Goal: Information Seeking & Learning: Learn about a topic

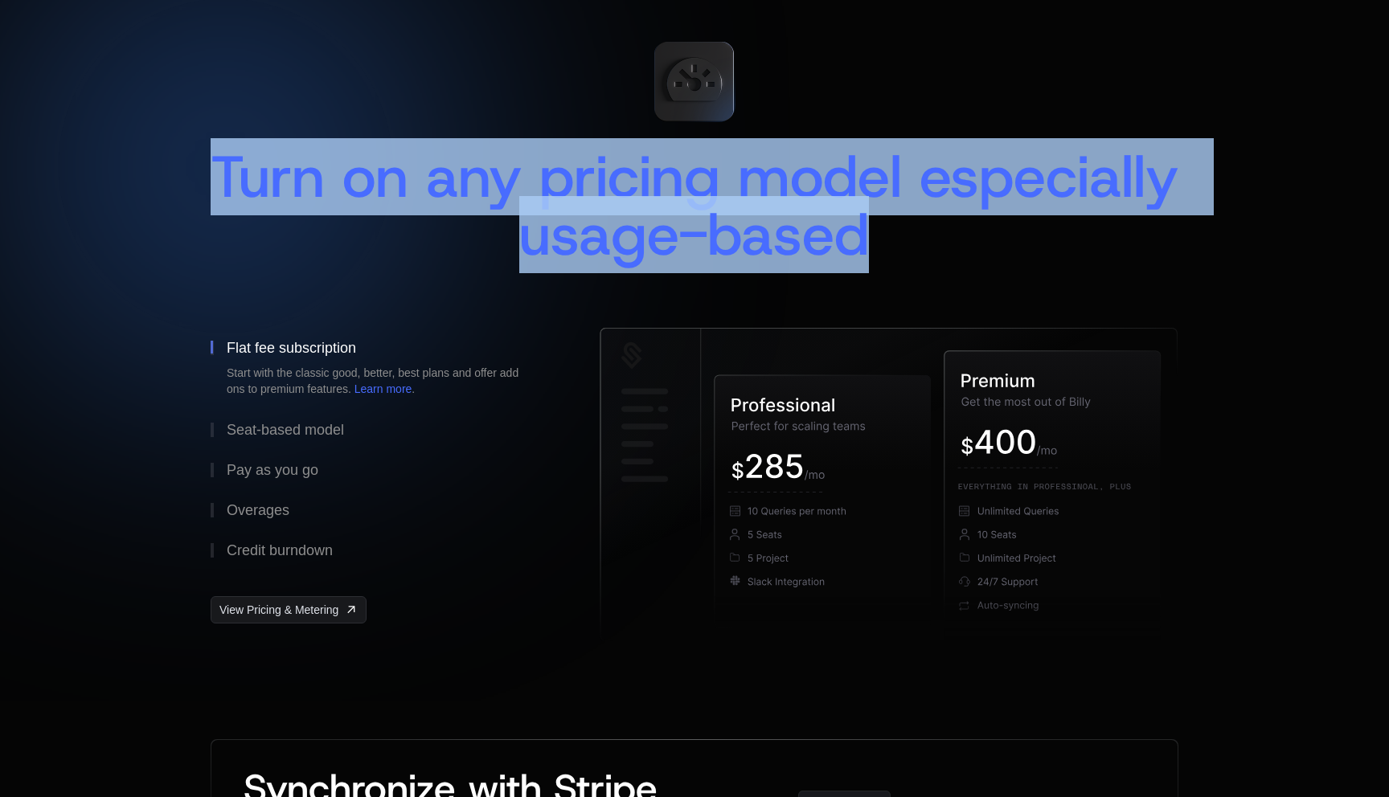
drag, startPoint x: 348, startPoint y: 176, endPoint x: 1026, endPoint y: 239, distance: 681.1
click at [1026, 239] on div "Turn on any pricing model especially usage-based" at bounding box center [694, 206] width 967 height 116
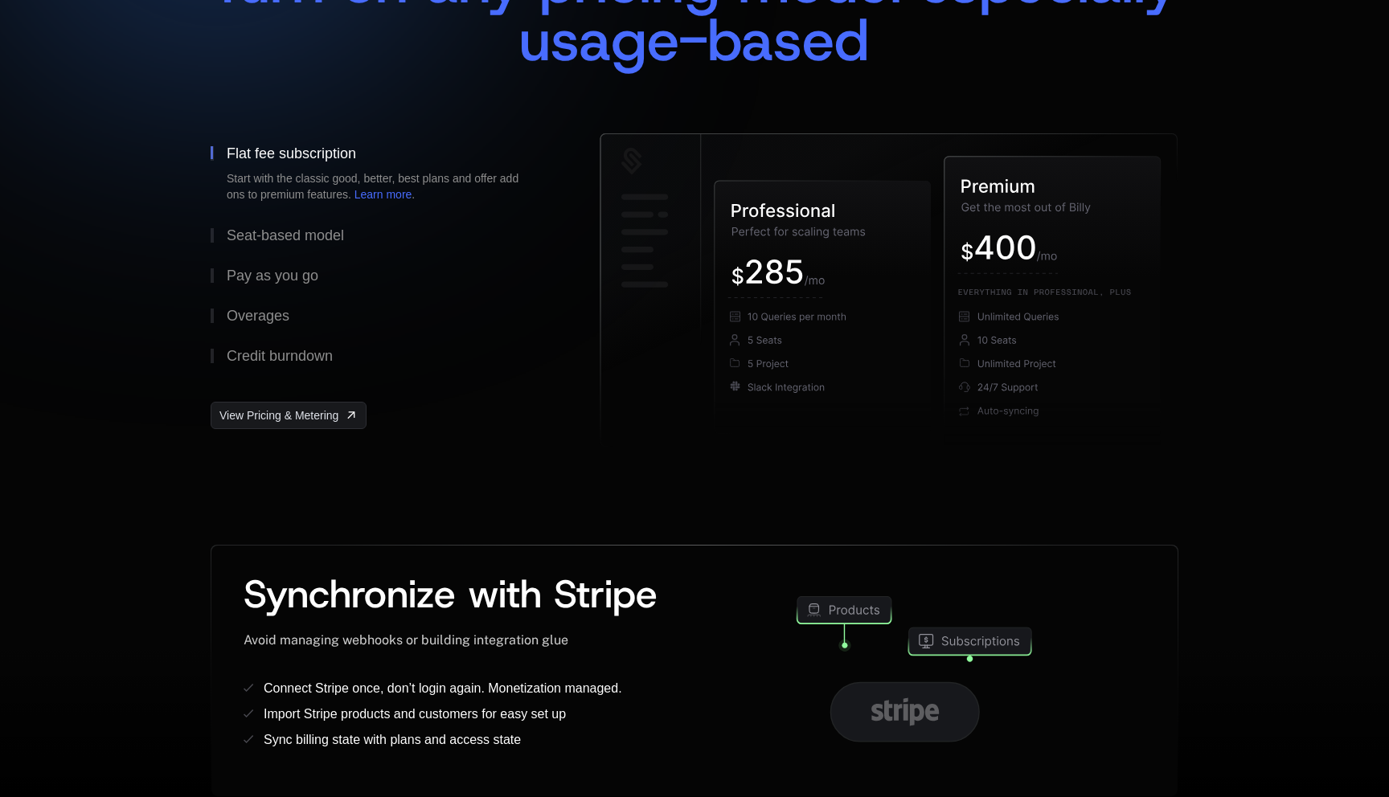
scroll to position [469, 0]
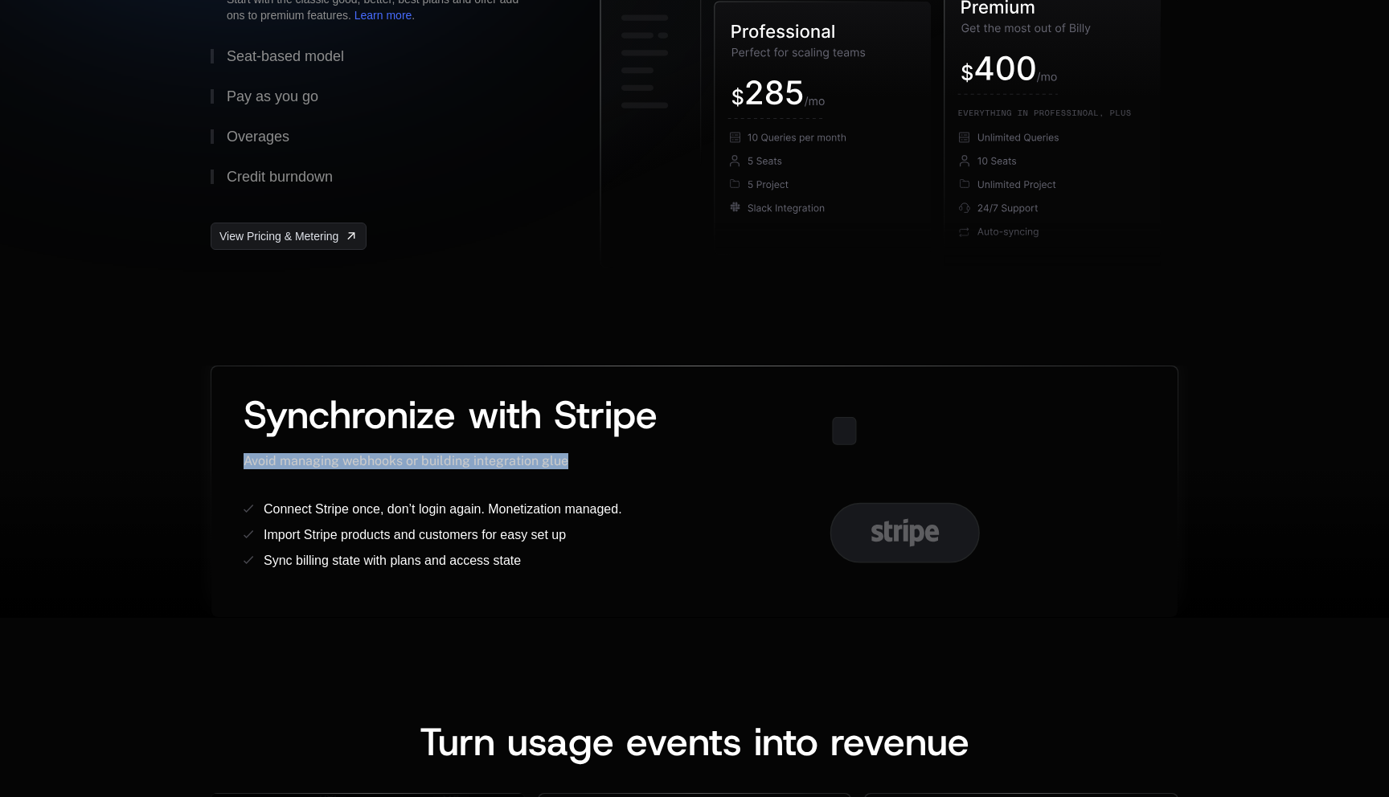
drag, startPoint x: 239, startPoint y: 448, endPoint x: 579, endPoint y: 460, distance: 340.1
click at [579, 460] on div "Synchronize with Stripe Avoid managing webhooks or building integration glue Co…" at bounding box center [694, 491] width 966 height 251
click at [579, 460] on div "Avoid managing webhooks or building integration glue" at bounding box center [466, 461] width 447 height 16
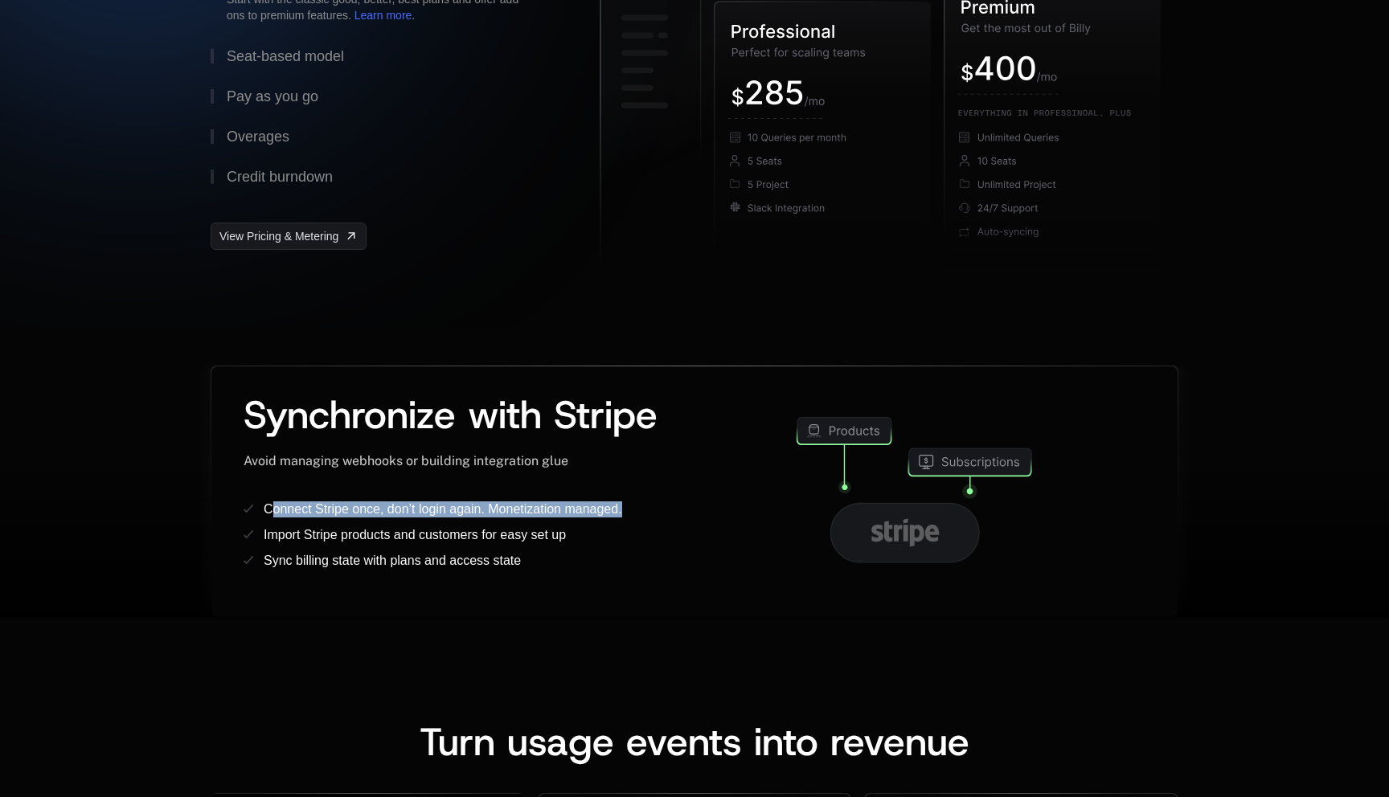
drag, startPoint x: 273, startPoint y: 507, endPoint x: 644, endPoint y: 514, distance: 371.3
click at [644, 514] on li "Connect Stripe once, don’t login again. Monetization managed." at bounding box center [466, 509] width 447 height 16
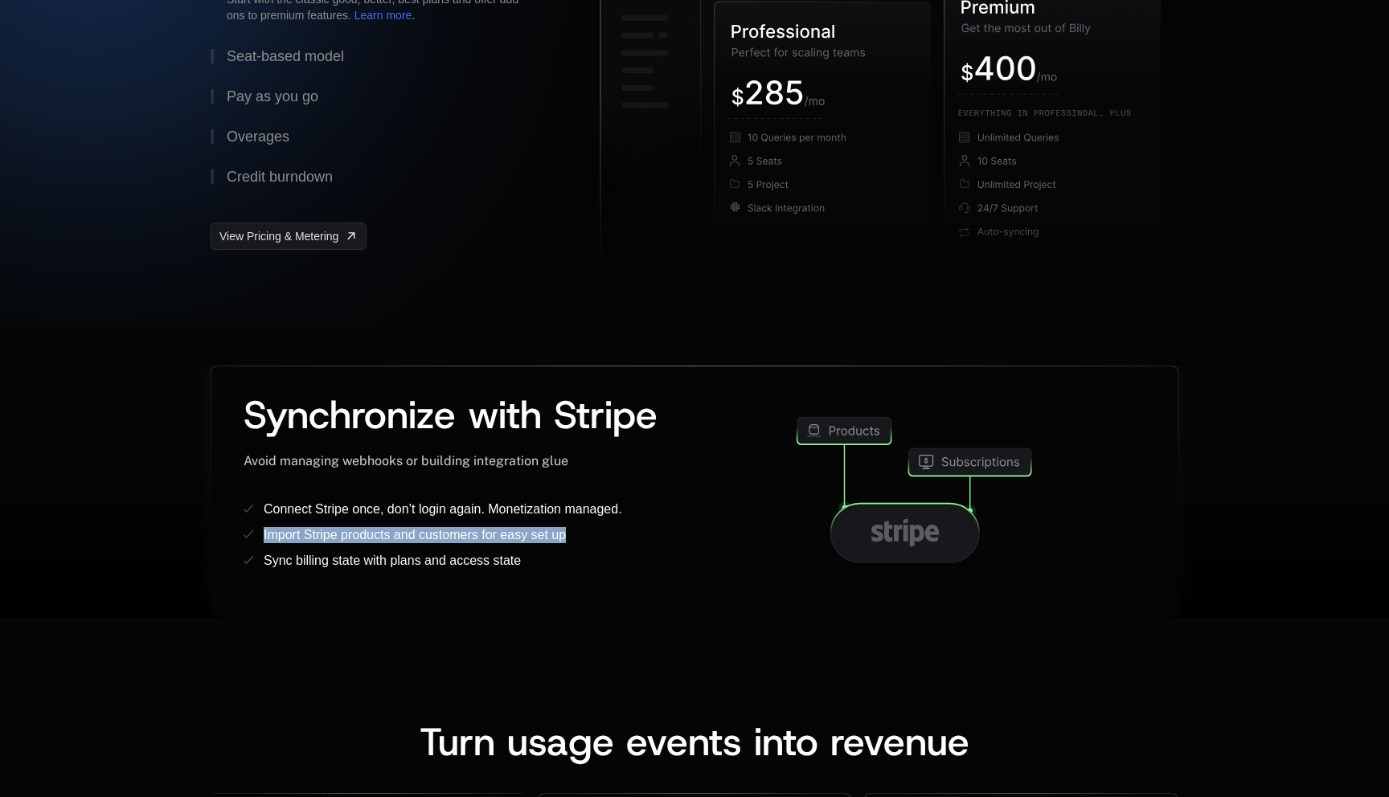
drag, startPoint x: 260, startPoint y: 539, endPoint x: 573, endPoint y: 549, distance: 312.7
click at [573, 549] on ul "Connect Stripe once, don’t login again. Monetization managed. Import Stripe pro…" at bounding box center [466, 534] width 447 height 67
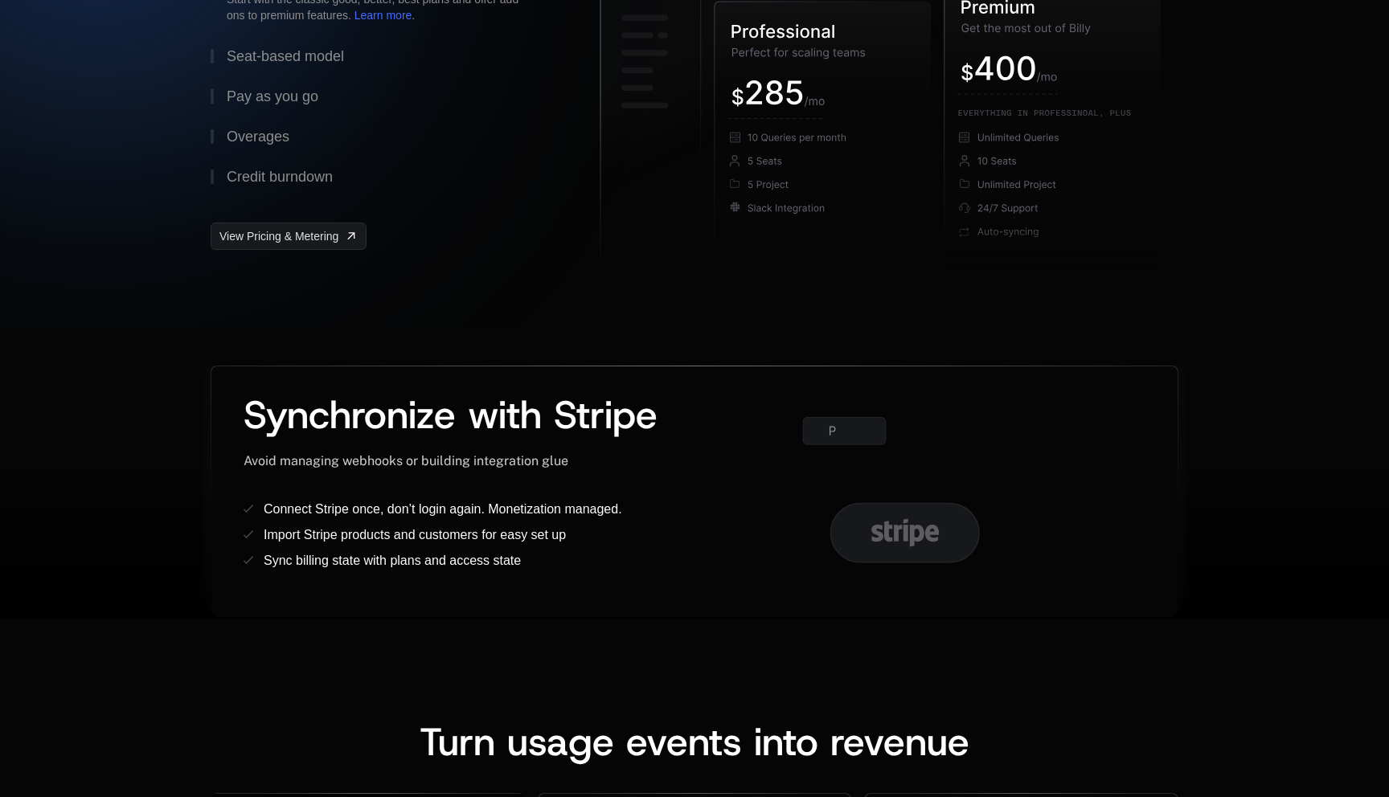
click at [564, 553] on li "Sync billing state with plans and access state" at bounding box center [466, 561] width 447 height 16
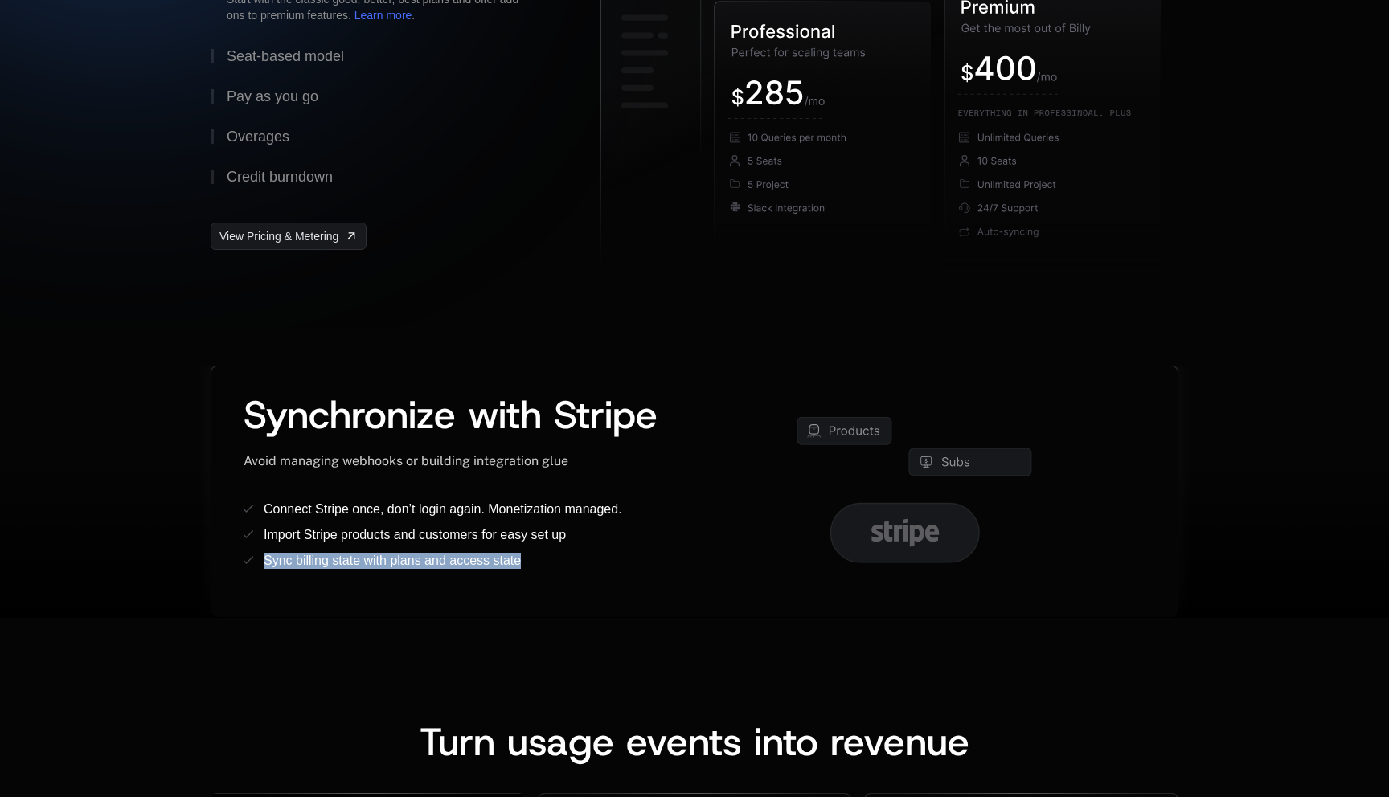
drag, startPoint x: 560, startPoint y: 556, endPoint x: 252, endPoint y: 563, distance: 308.6
click at [252, 564] on li "Sync billing state with plans and access state" at bounding box center [466, 561] width 447 height 16
click at [252, 563] on icon at bounding box center [248, 560] width 10 height 9
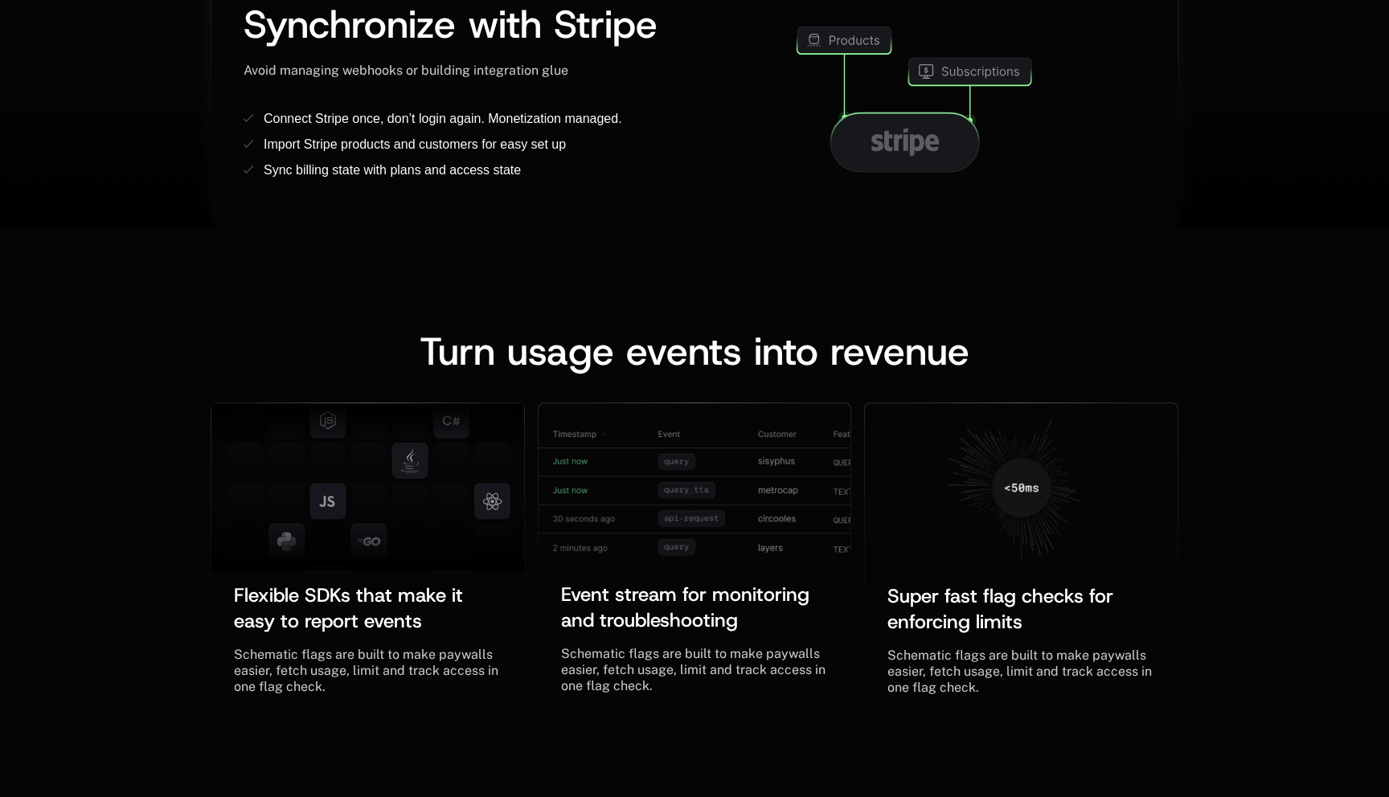
scroll to position [875, 0]
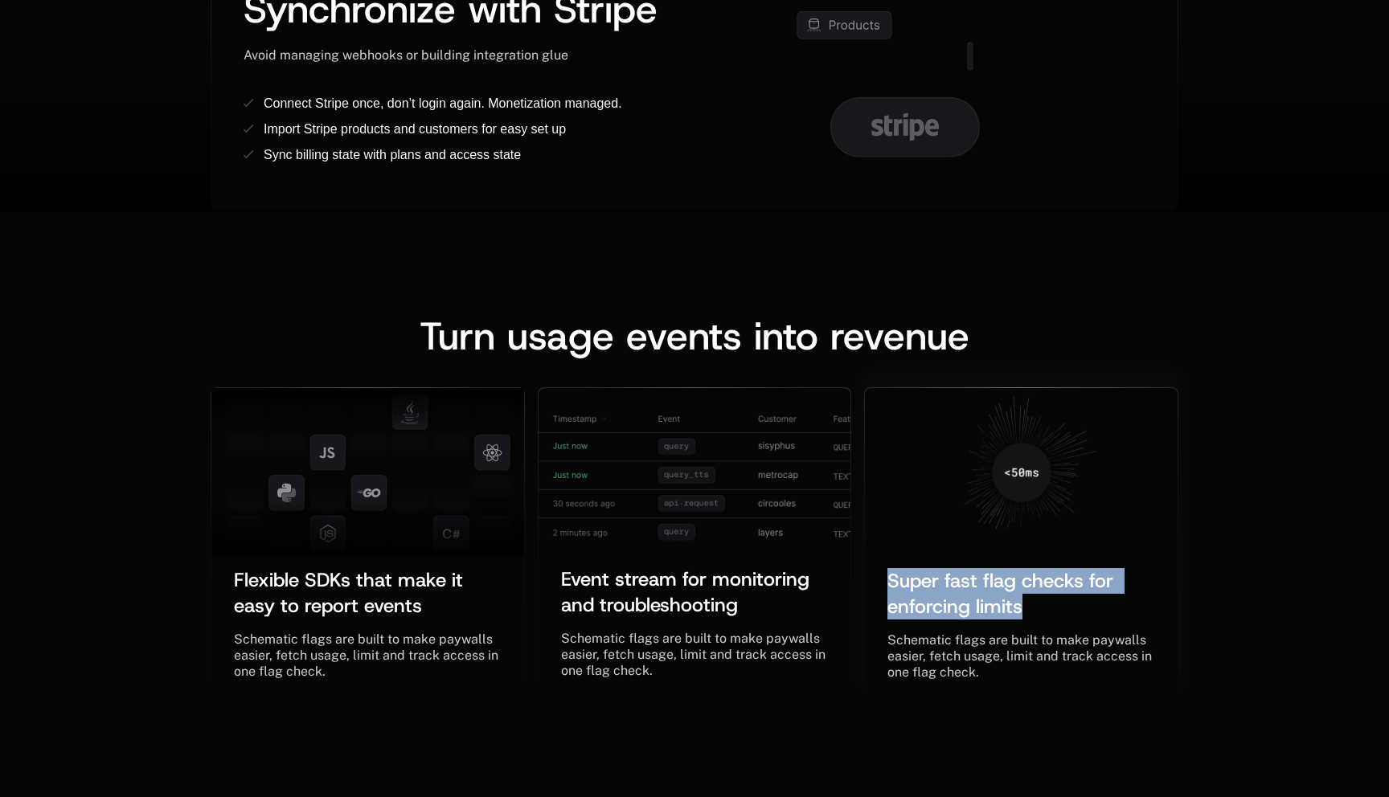
drag, startPoint x: 872, startPoint y: 588, endPoint x: 1102, endPoint y: 611, distance: 231.0
click at [1102, 611] on div "Super fast flag checks for enforcing limits ﻿ Schematic flags are built to make…" at bounding box center [1021, 631] width 313 height 137
click at [1102, 611] on div "Super fast flag checks for enforcing limits ﻿" at bounding box center [1021, 593] width 268 height 51
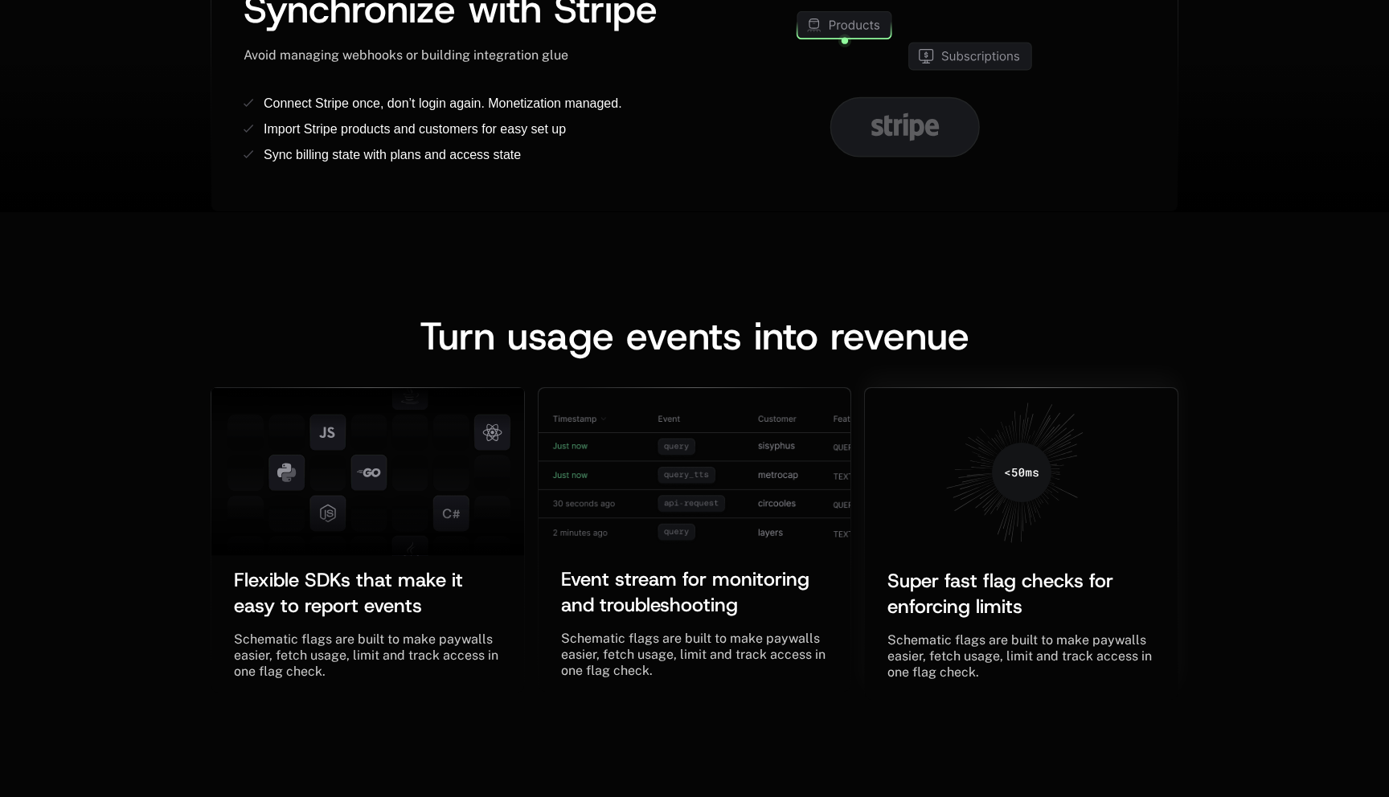
drag, startPoint x: 1012, startPoint y: 473, endPoint x: 1058, endPoint y: 478, distance: 46.9
click at [1058, 478] on icon at bounding box center [1021, 472] width 169 height 169
click at [1054, 478] on icon at bounding box center [1046, 476] width 27 height 8
click at [1021, 476] on icon at bounding box center [1021, 472] width 59 height 59
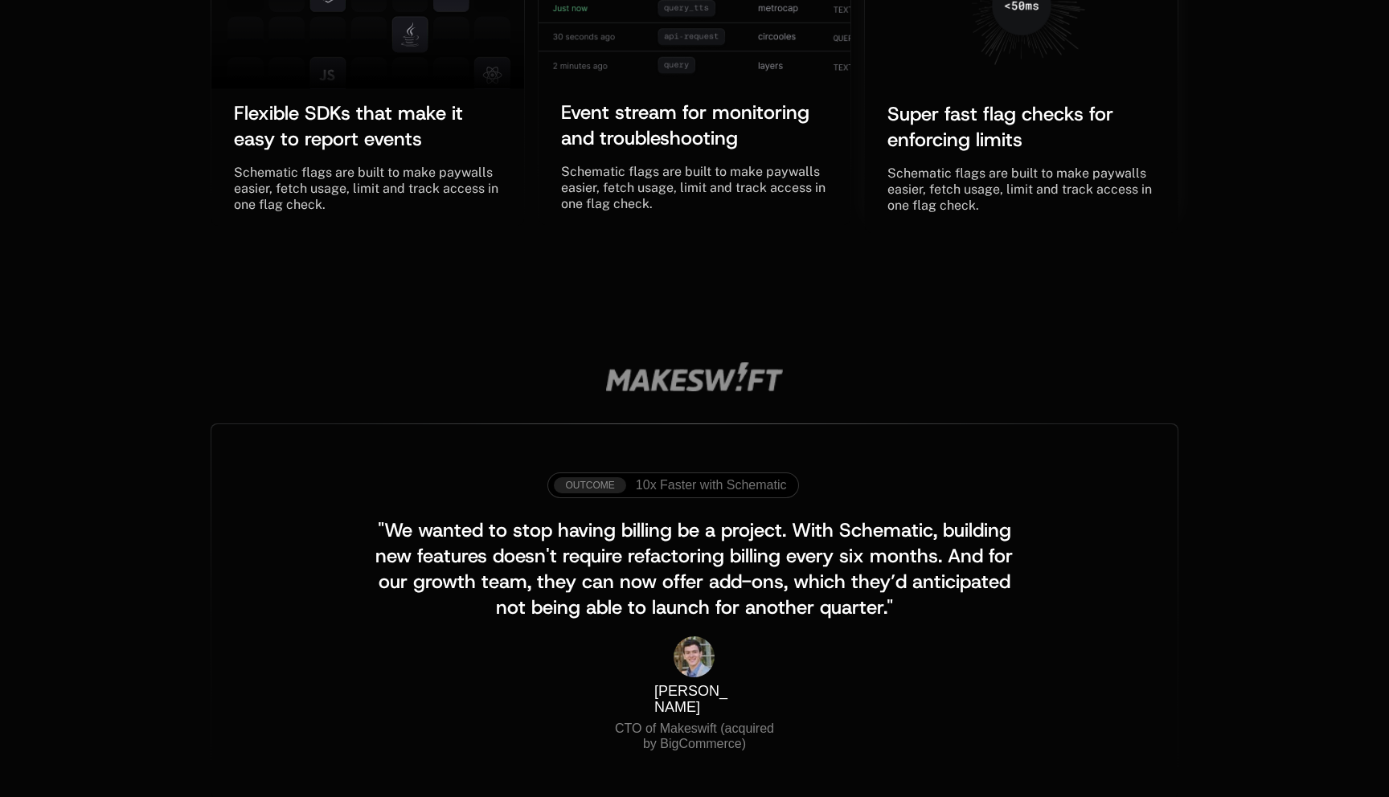
scroll to position [1652, 0]
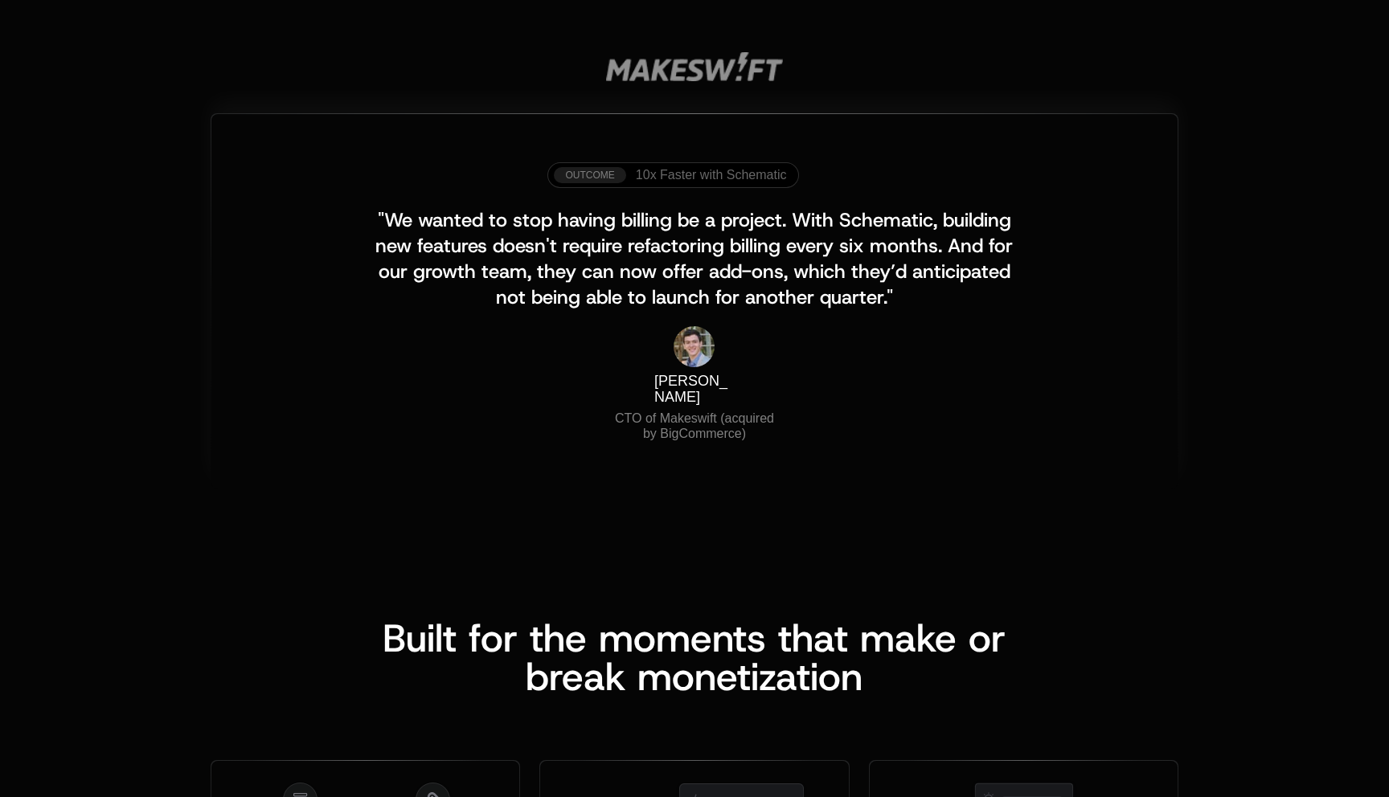
click at [713, 174] on span "10x Faster with Schematic" at bounding box center [711, 175] width 151 height 14
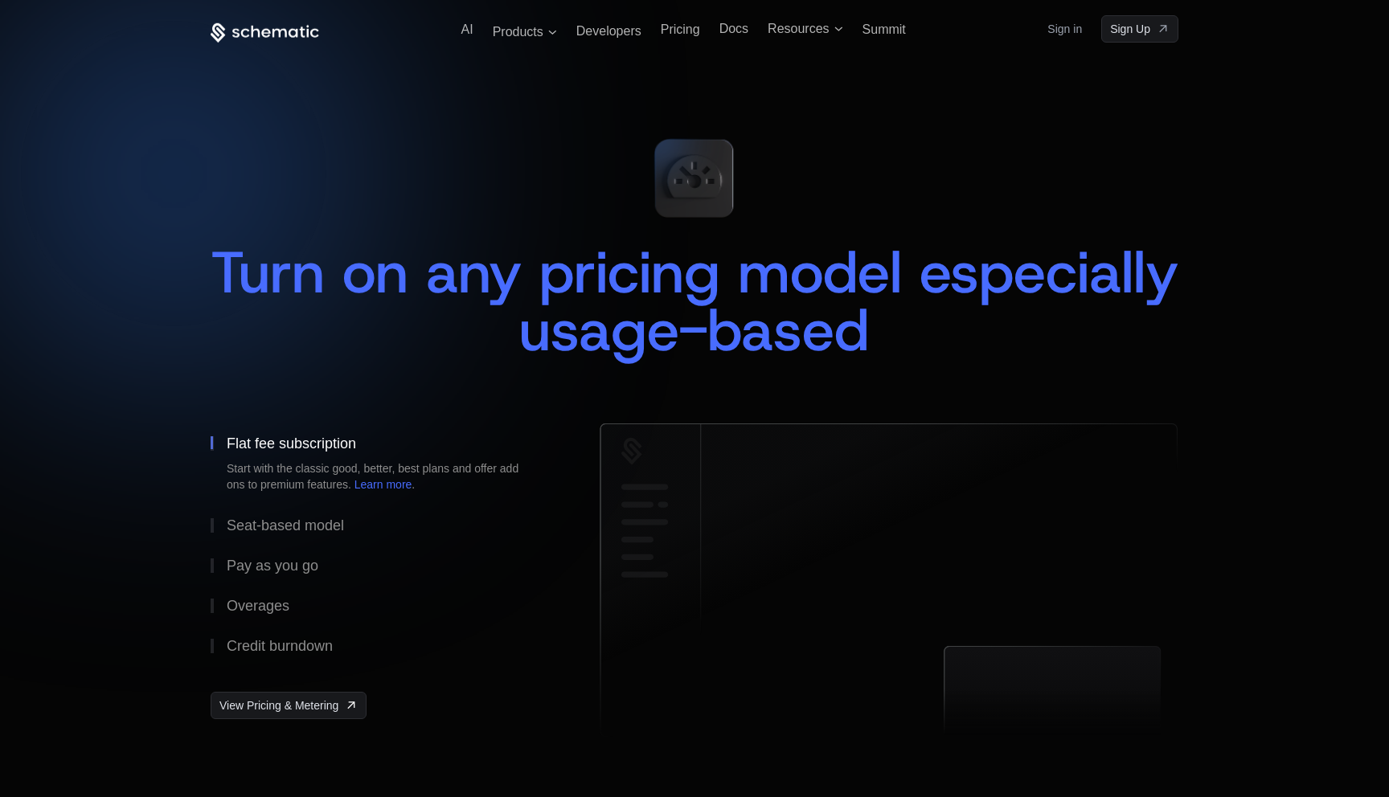
click at [713, 174] on icon at bounding box center [695, 176] width 54 height 43
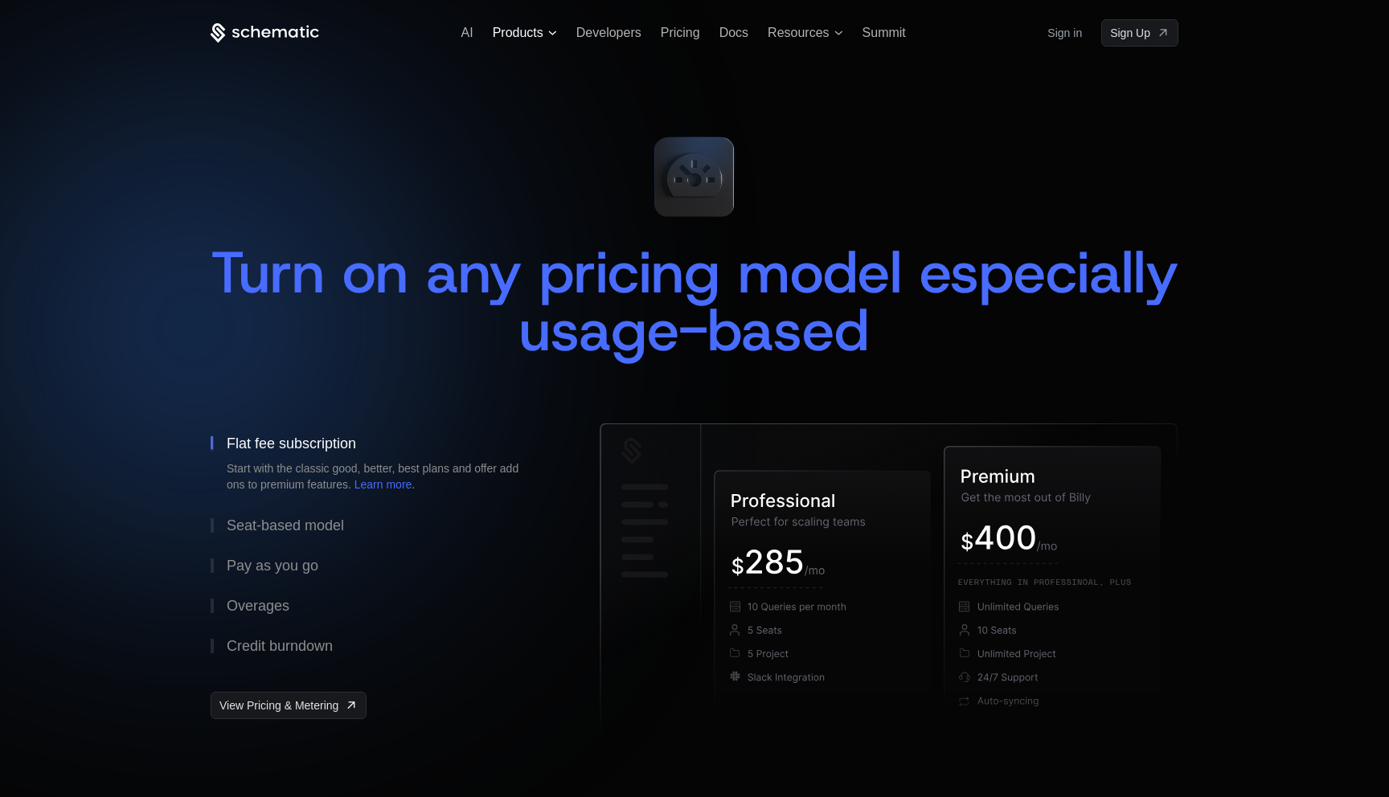
click at [524, 29] on span "Products" at bounding box center [518, 33] width 51 height 14
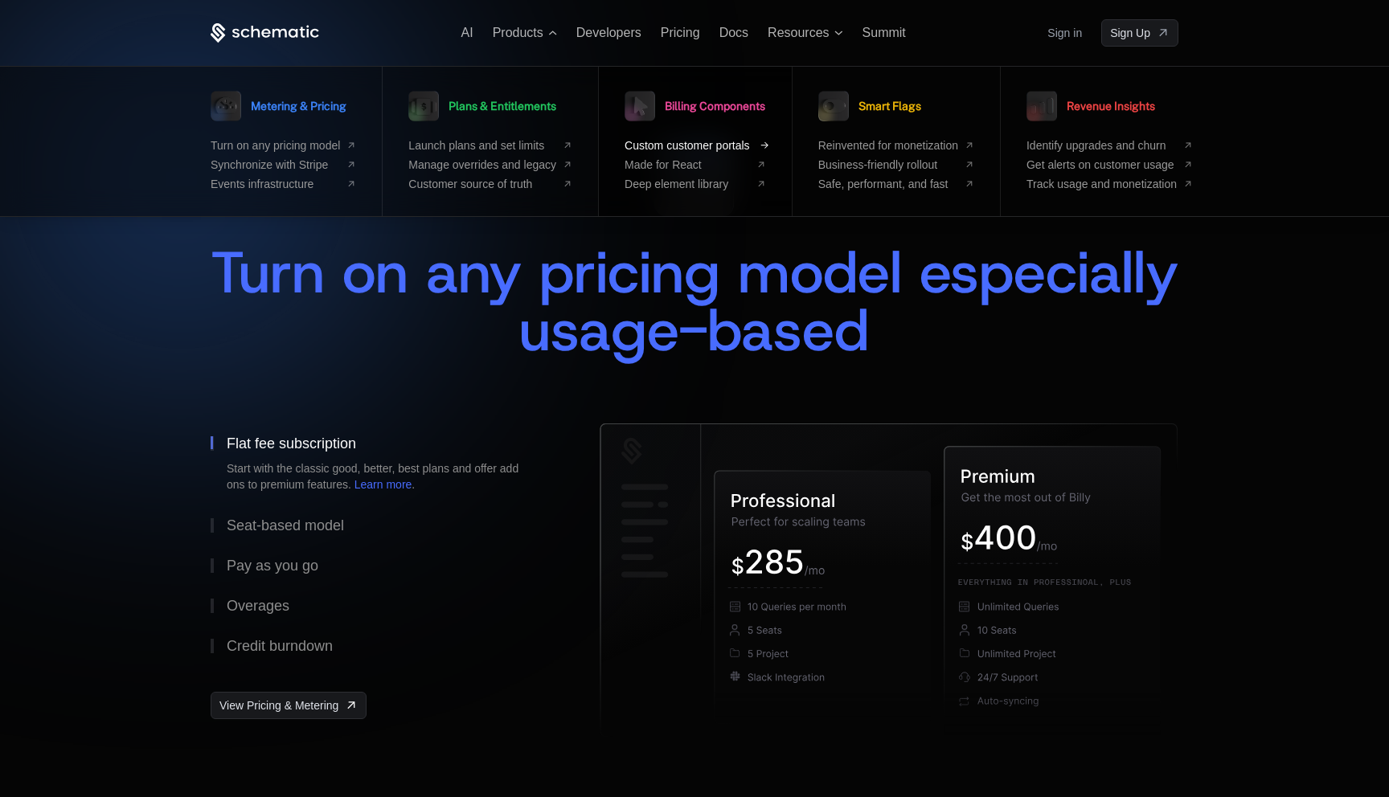
click at [700, 145] on span "Custom customer portals" at bounding box center [686, 145] width 125 height 13
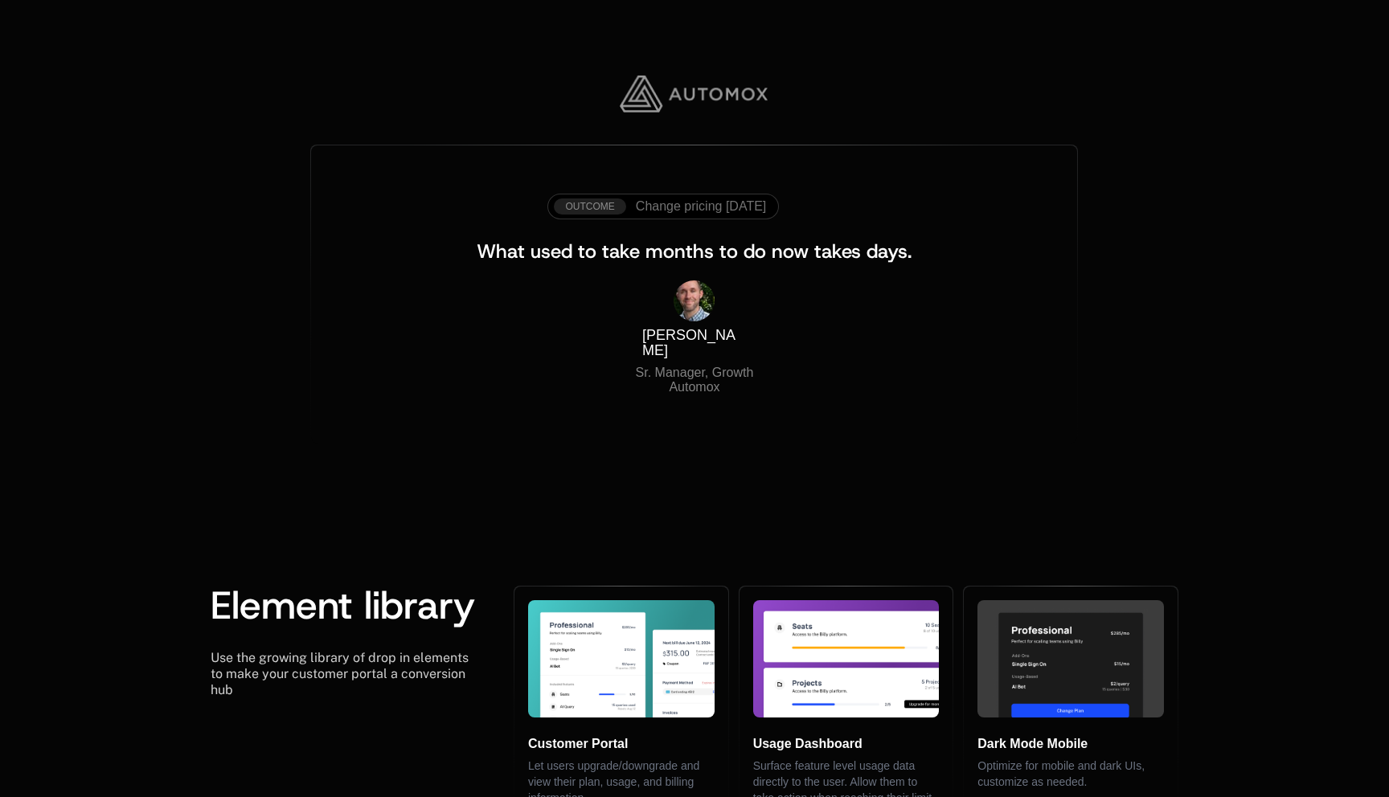
scroll to position [2763, 0]
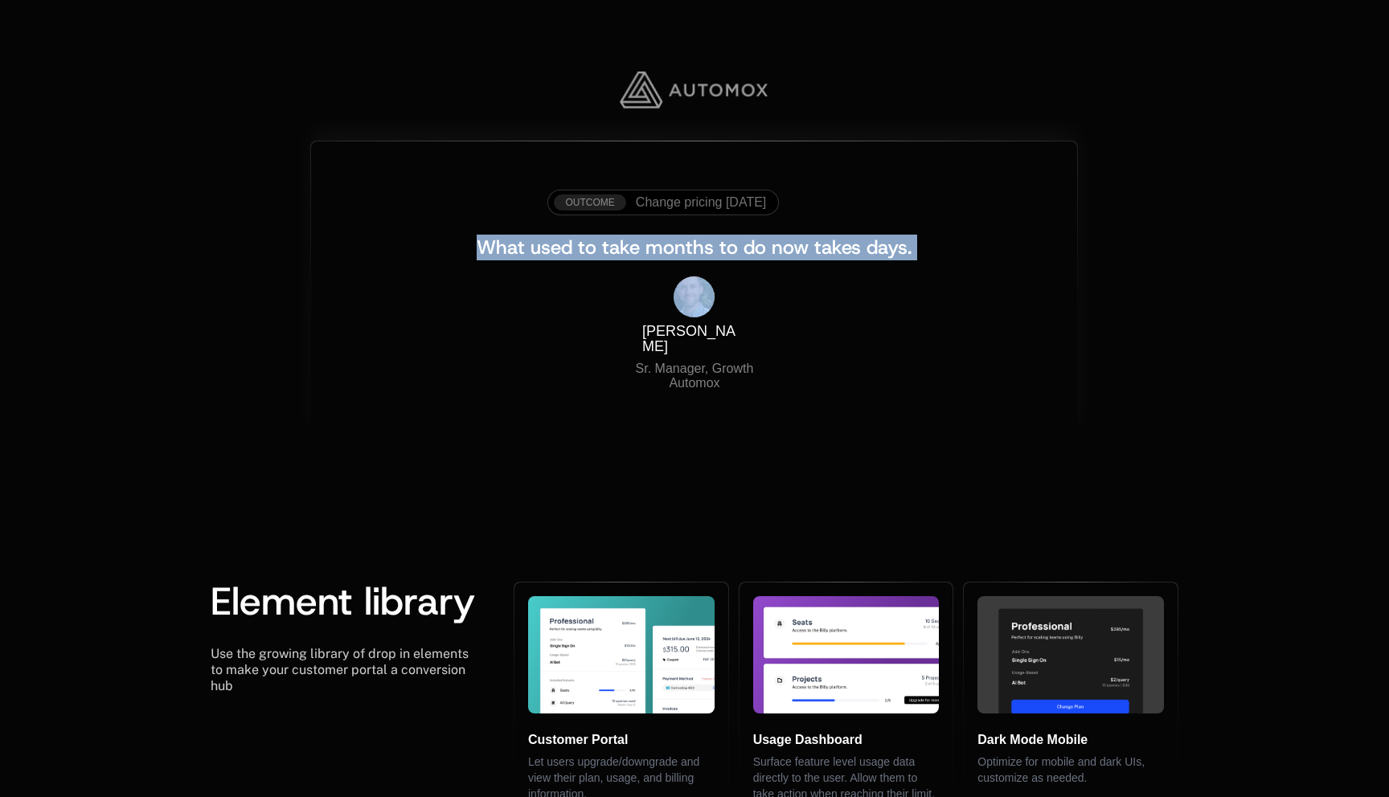
drag, startPoint x: 476, startPoint y: 244, endPoint x: 1051, endPoint y: 274, distance: 576.1
click at [1051, 274] on div "Outcome Change pricing in one day What used to take months to do now takes days…" at bounding box center [694, 290] width 766 height 298
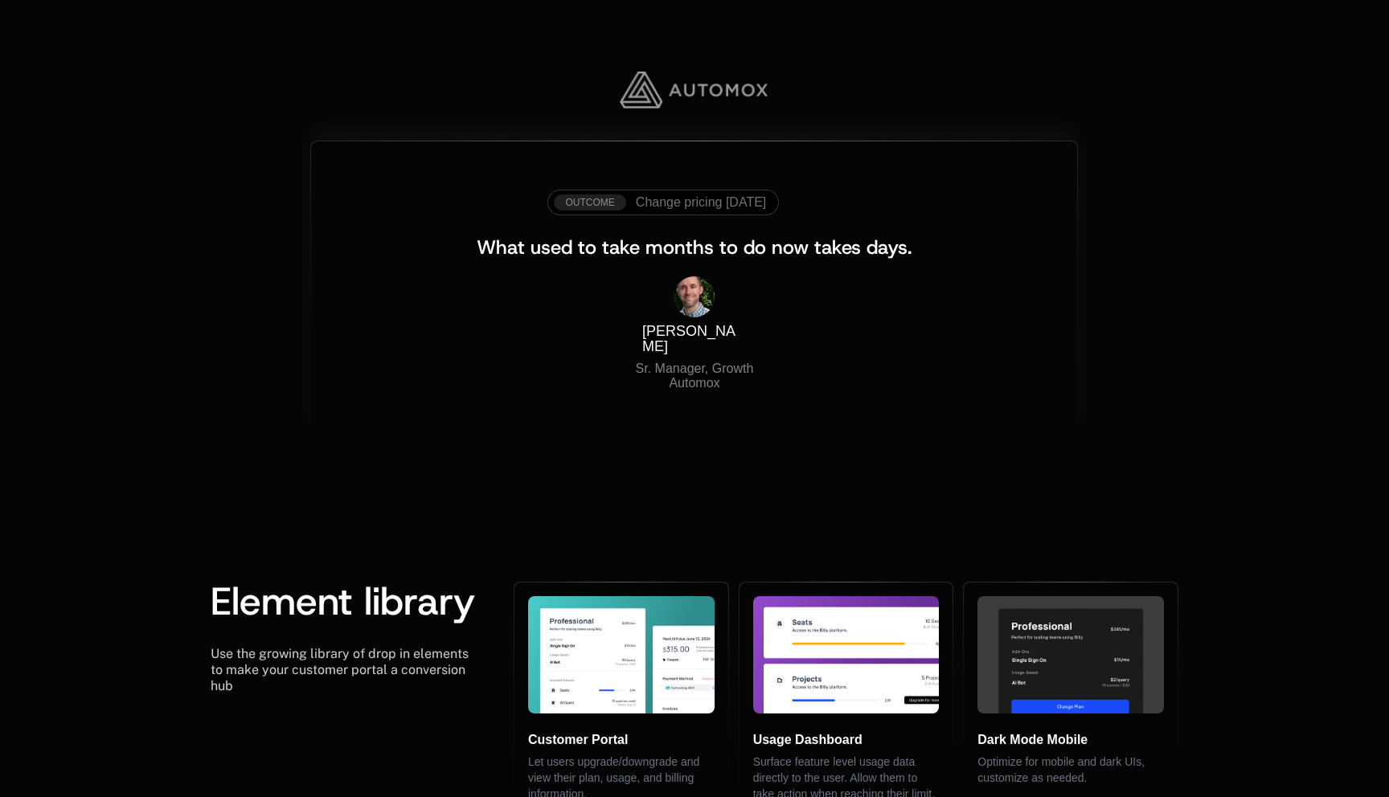
click at [1063, 269] on div "Outcome Change pricing in one day What used to take months to do now takes days…" at bounding box center [694, 290] width 766 height 298
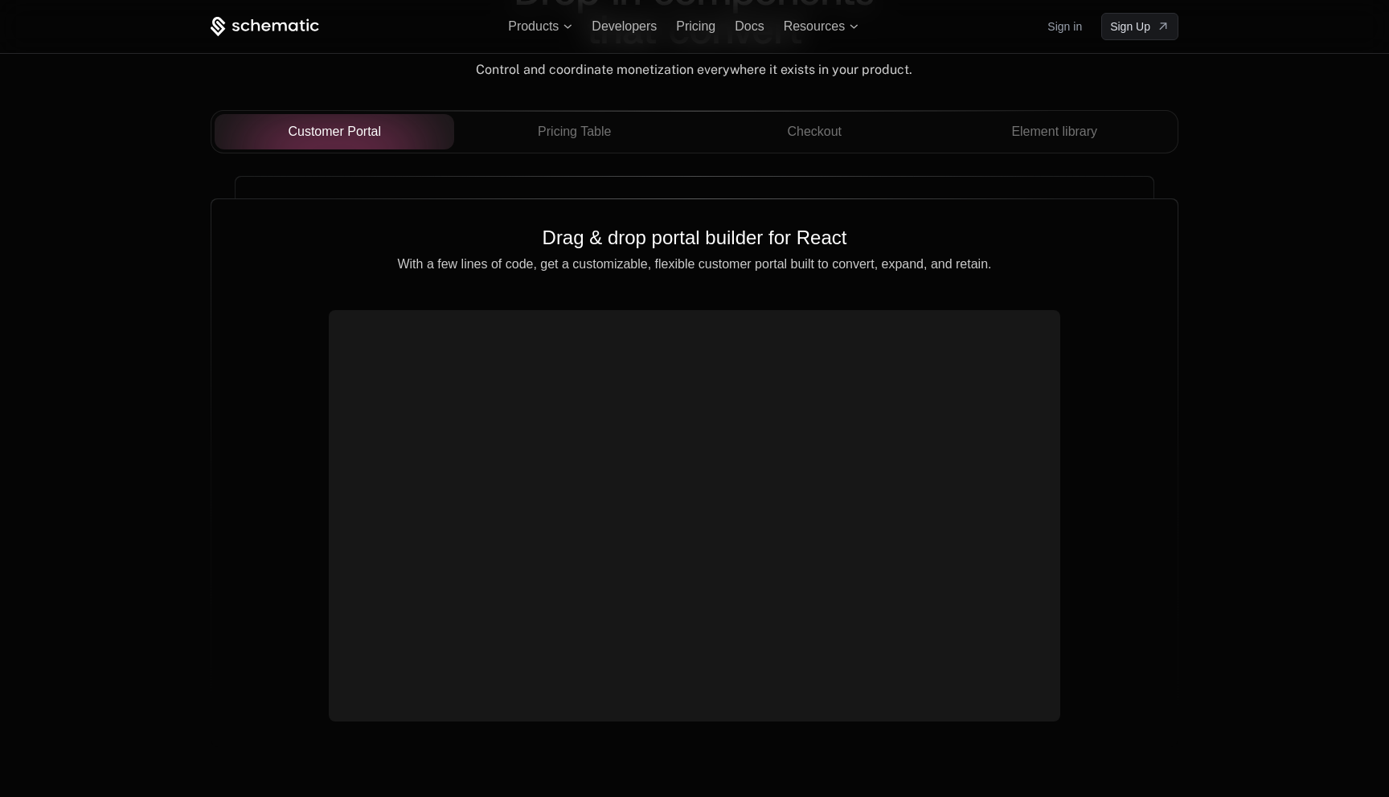
scroll to position [1468, 0]
click at [598, 146] on button "Pricing Table" at bounding box center [574, 132] width 240 height 35
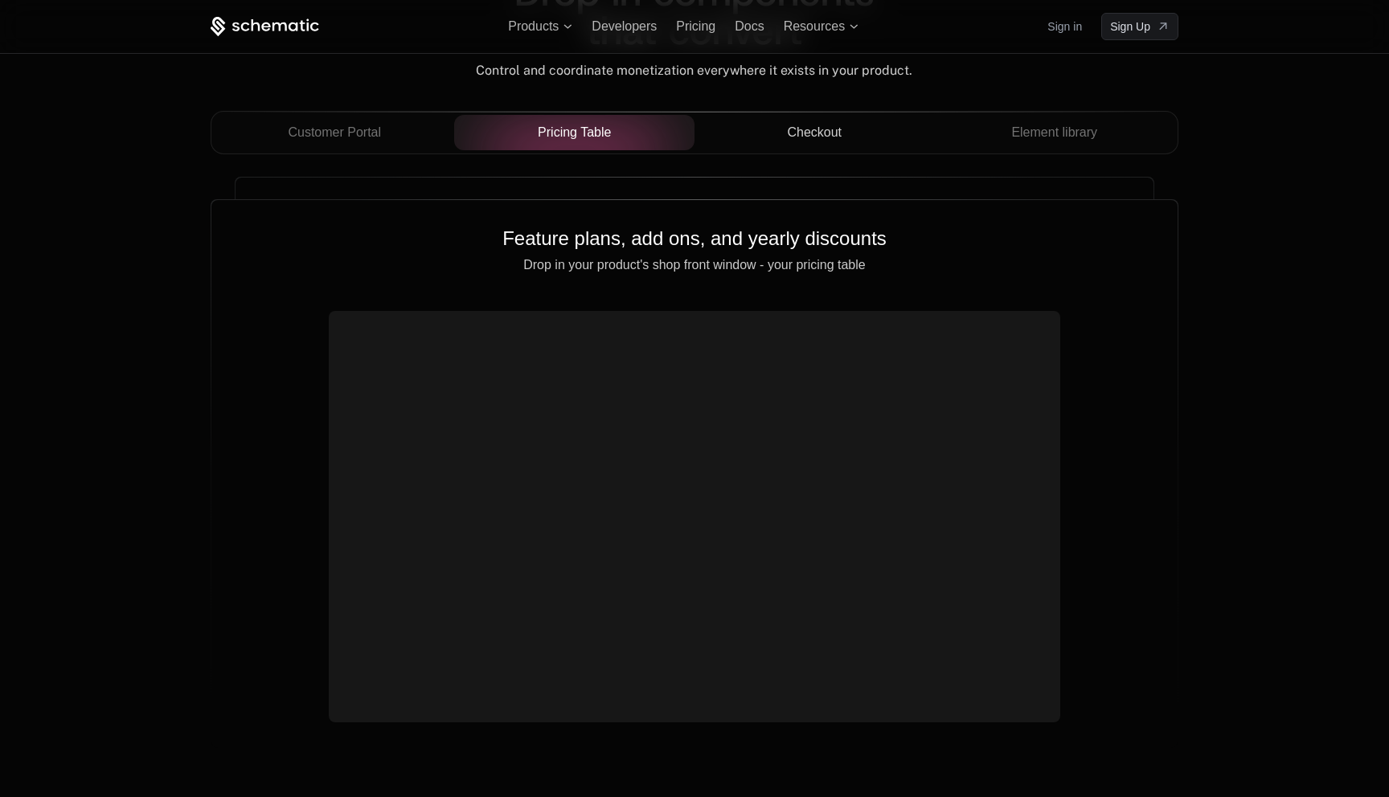
click at [836, 137] on span "Checkout" at bounding box center [814, 132] width 55 height 19
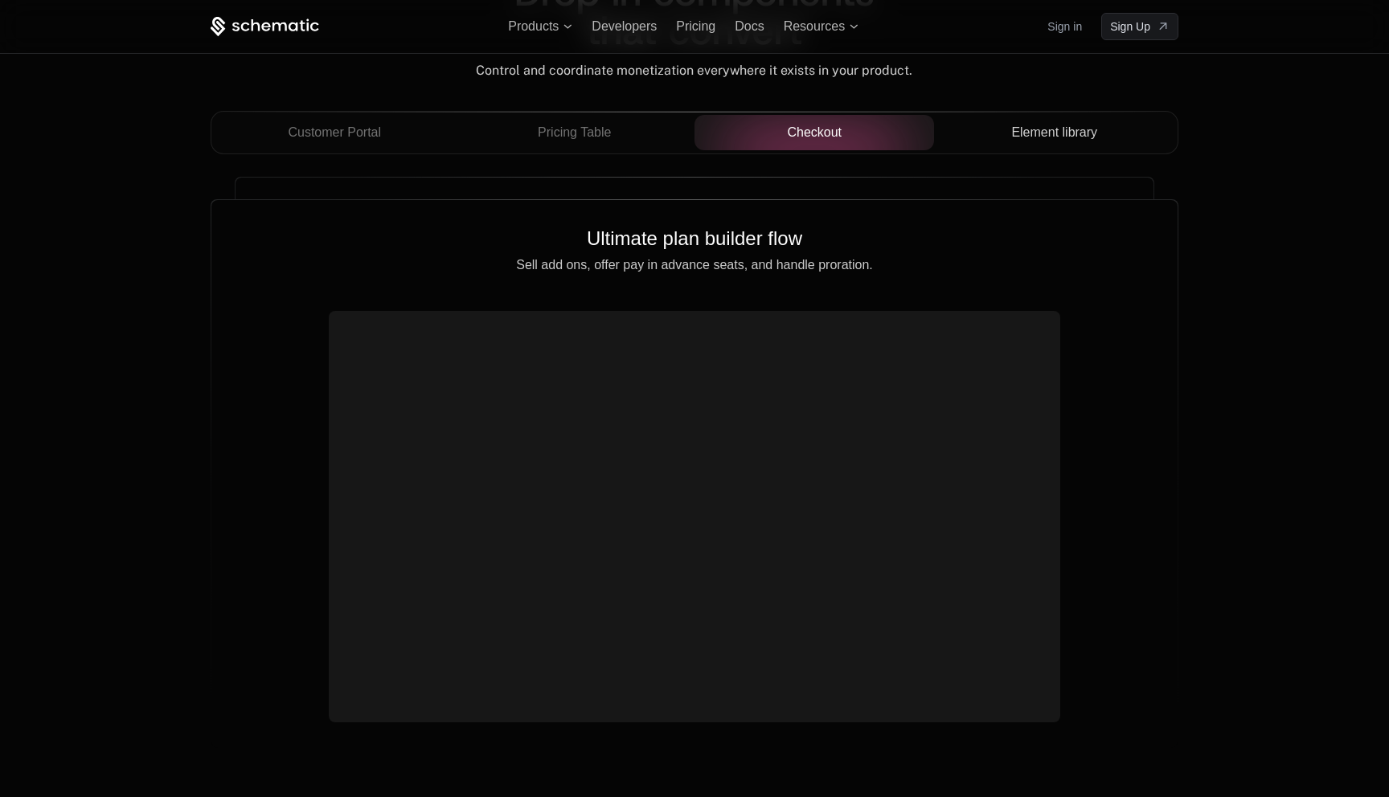
click at [1038, 141] on span "Element library" at bounding box center [1054, 132] width 86 height 19
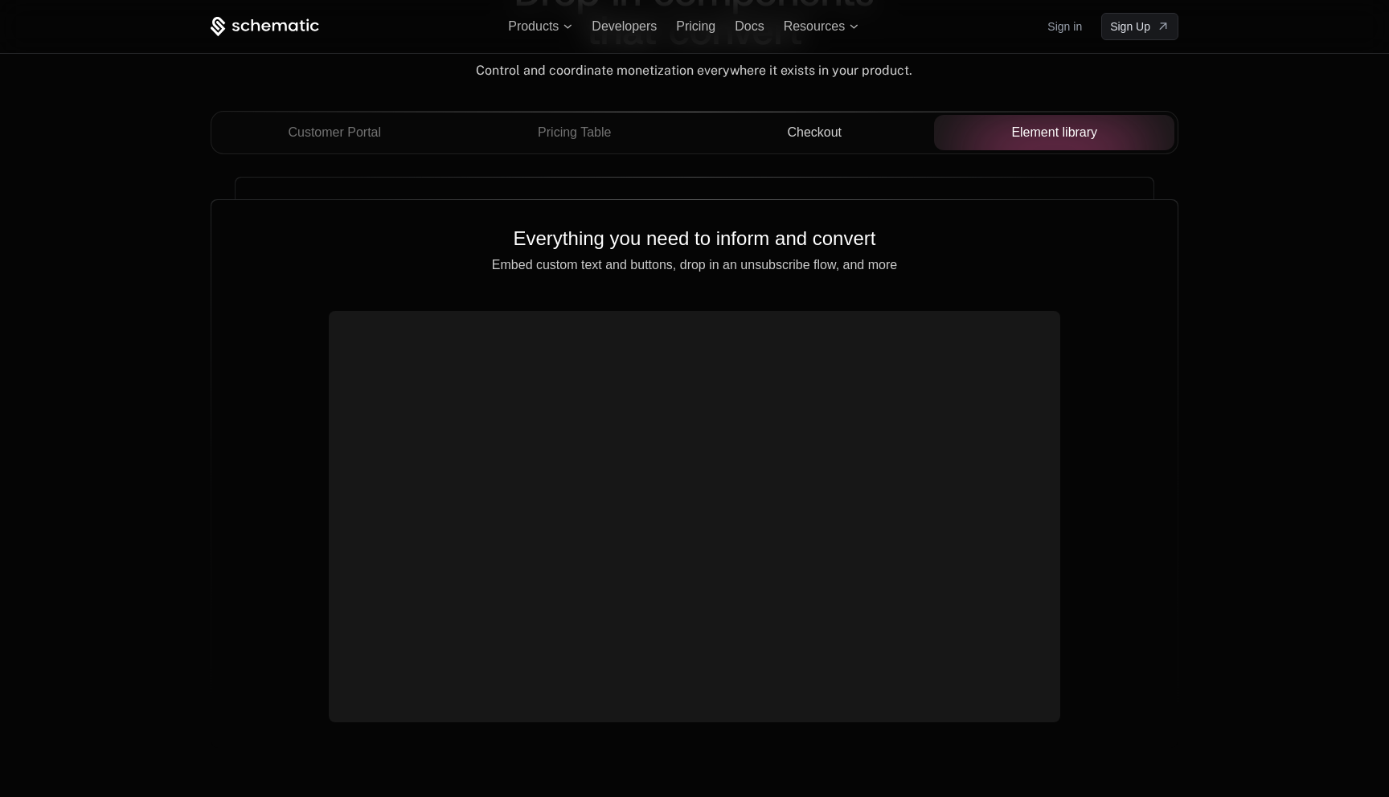
click at [857, 149] on button "Checkout" at bounding box center [814, 132] width 240 height 35
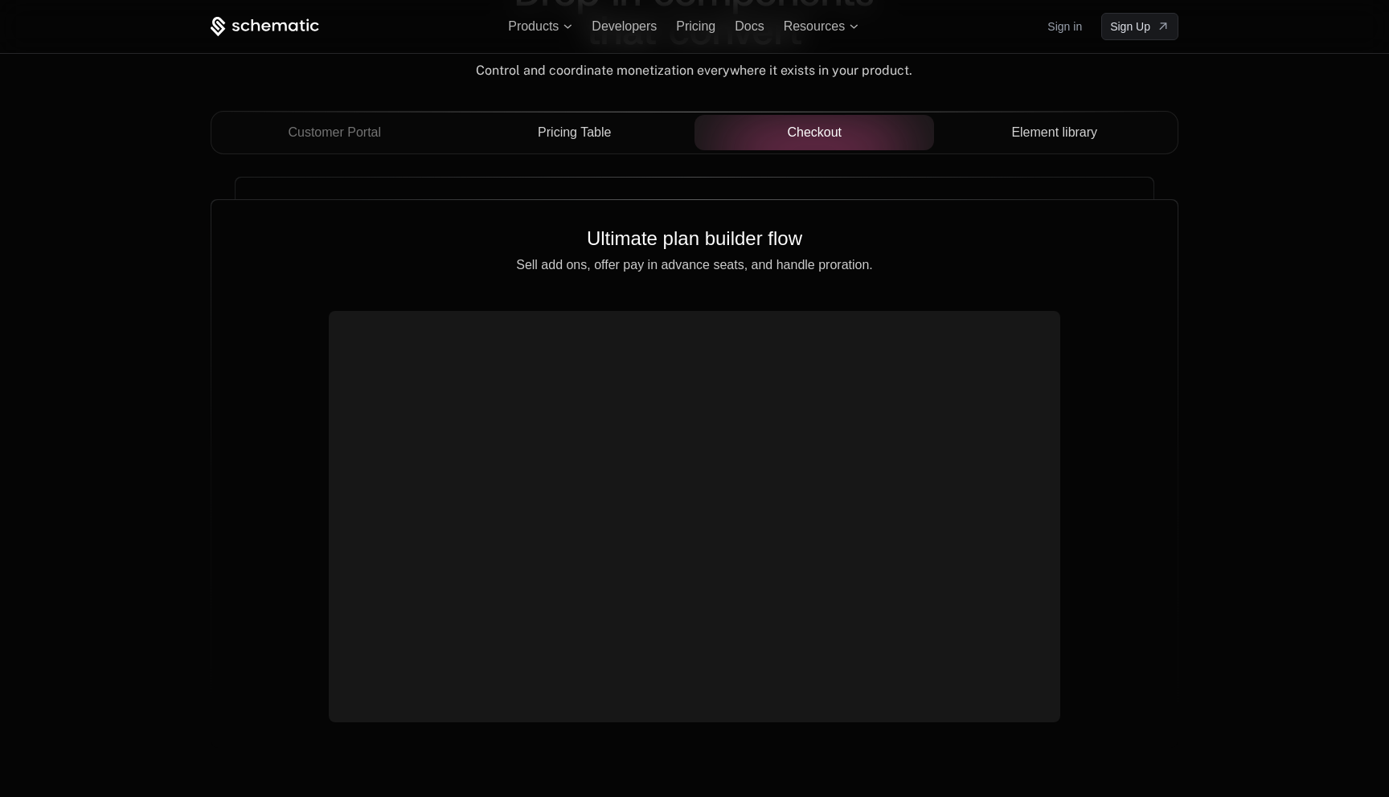
click at [643, 149] on button "Pricing Table" at bounding box center [574, 132] width 240 height 35
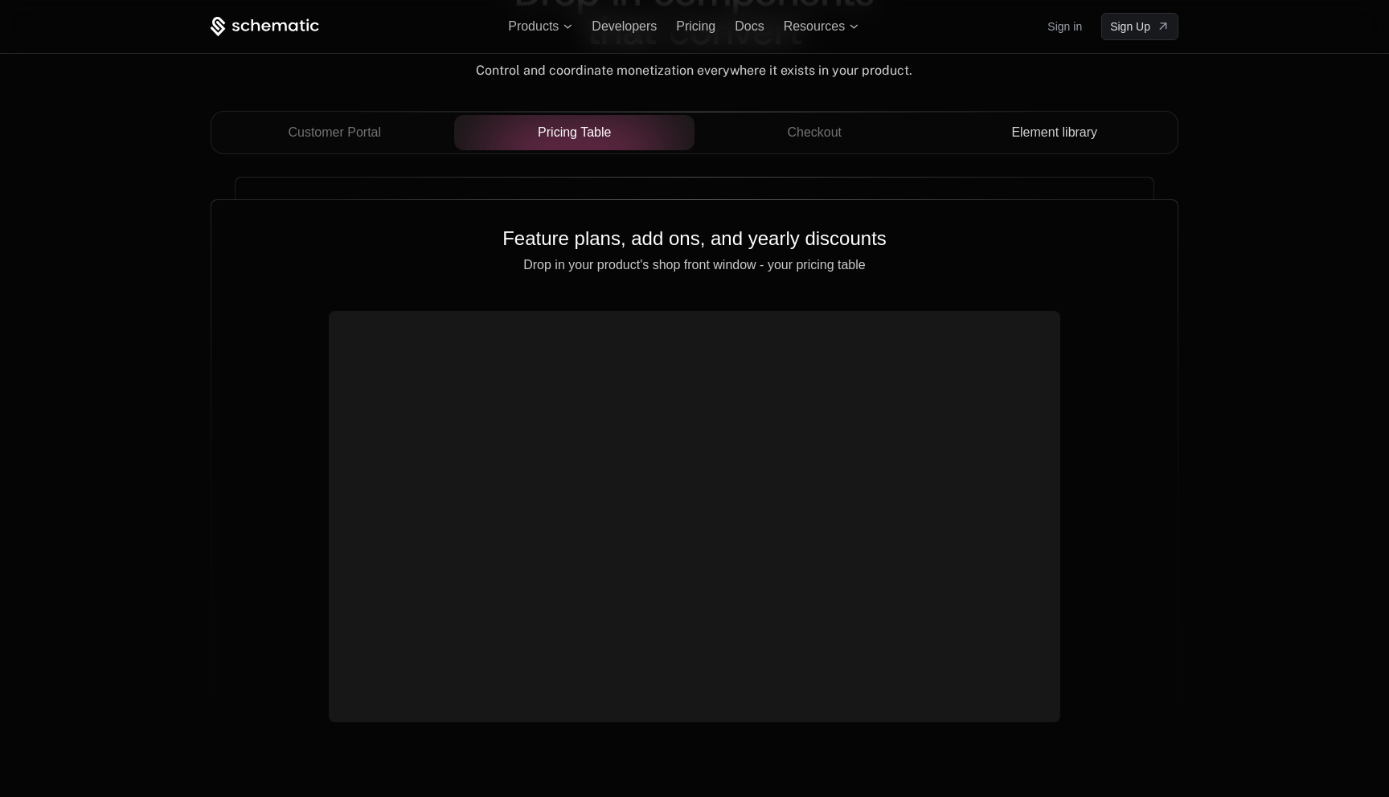
click at [1000, 145] on button "Element library" at bounding box center [1054, 132] width 240 height 35
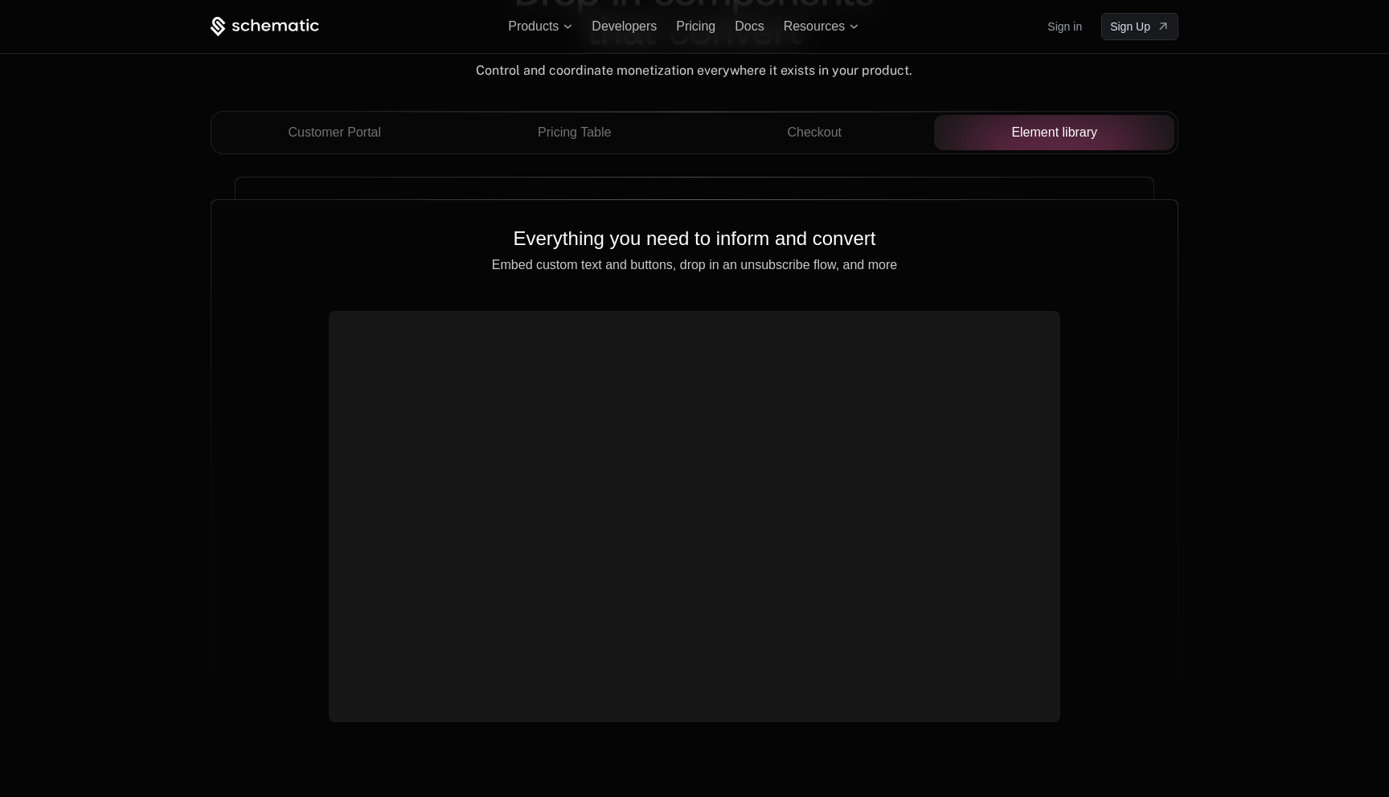
click at [832, 152] on div "Customer Portal Pricing Table Checkout Element library" at bounding box center [694, 132] width 967 height 43
click at [832, 144] on button "Checkout" at bounding box center [814, 132] width 240 height 35
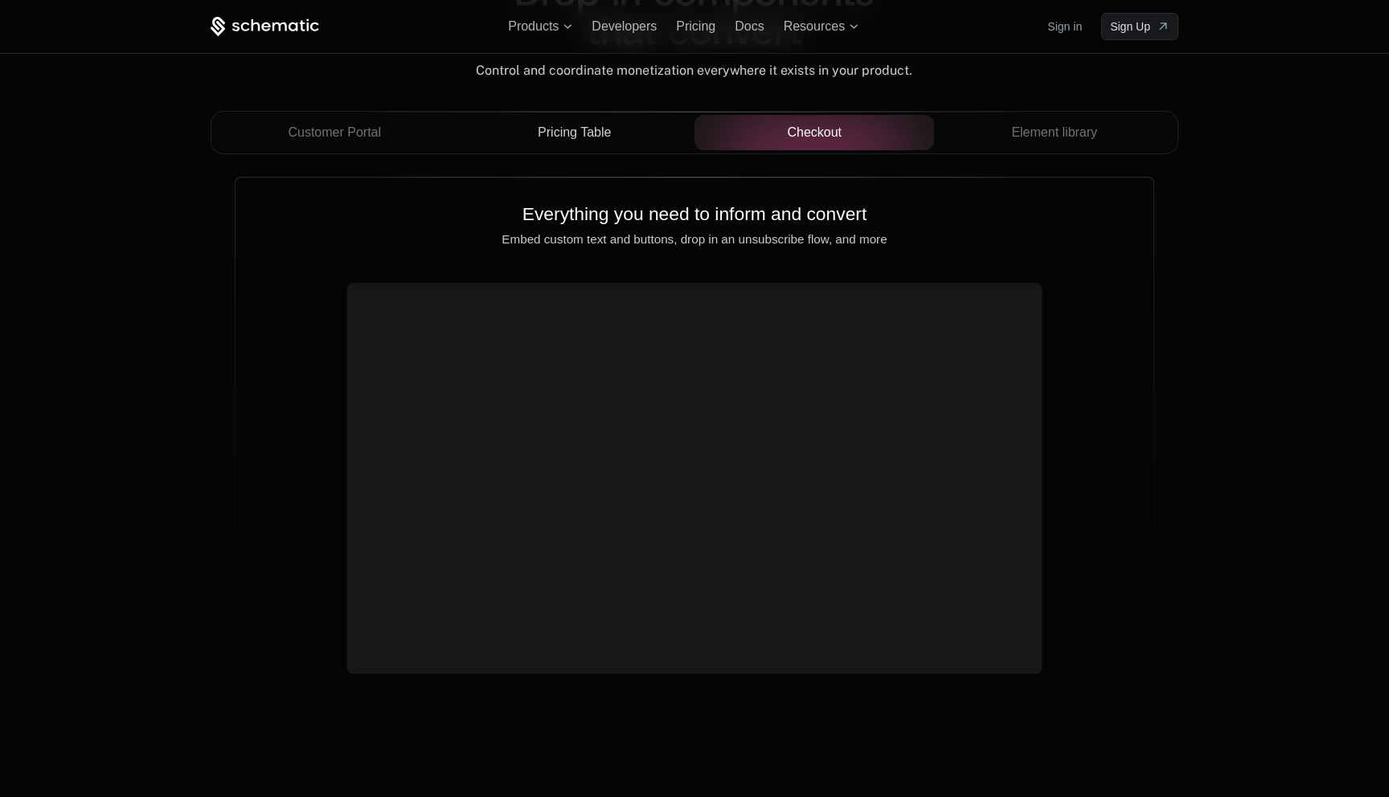
click at [652, 144] on button "Pricing Table" at bounding box center [574, 132] width 240 height 35
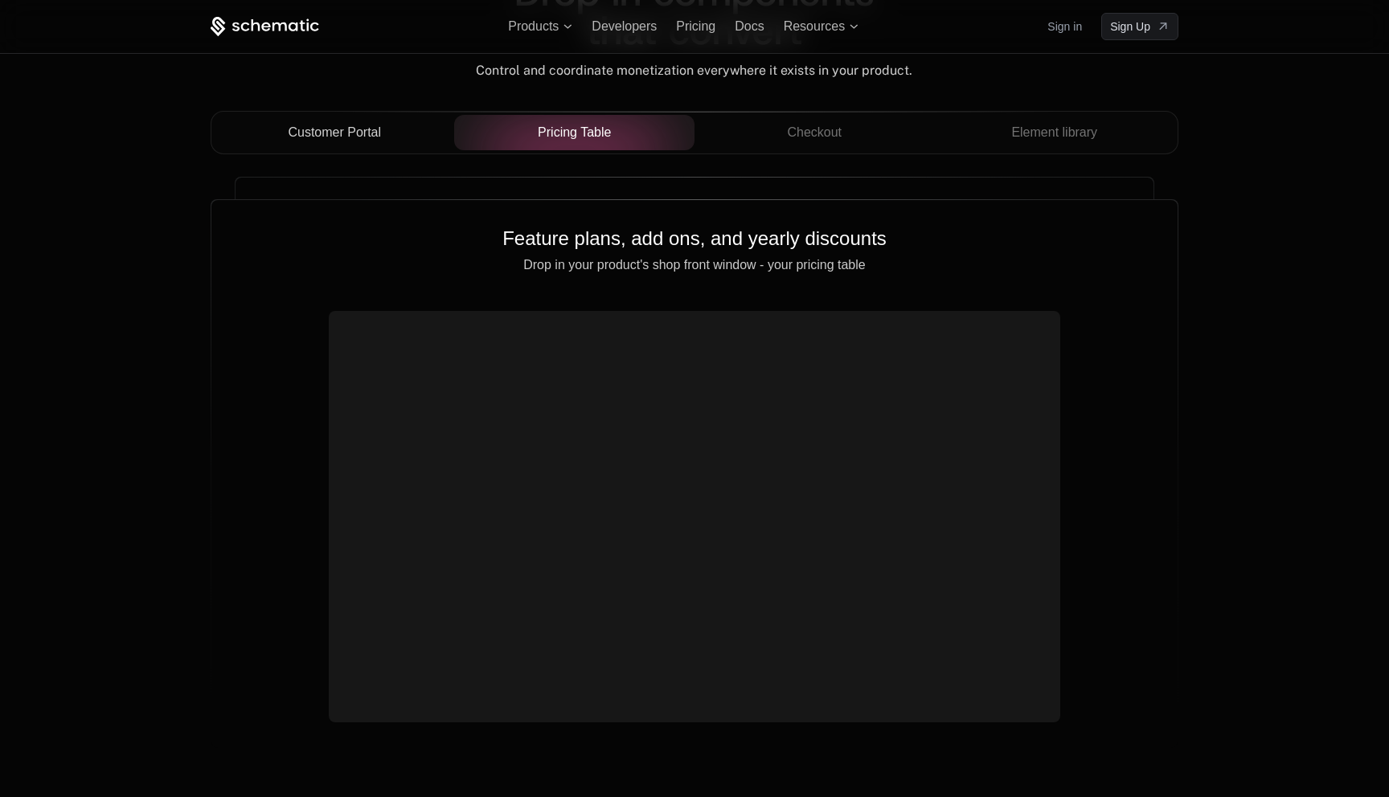
click at [411, 135] on div "Customer Portal" at bounding box center [334, 132] width 215 height 19
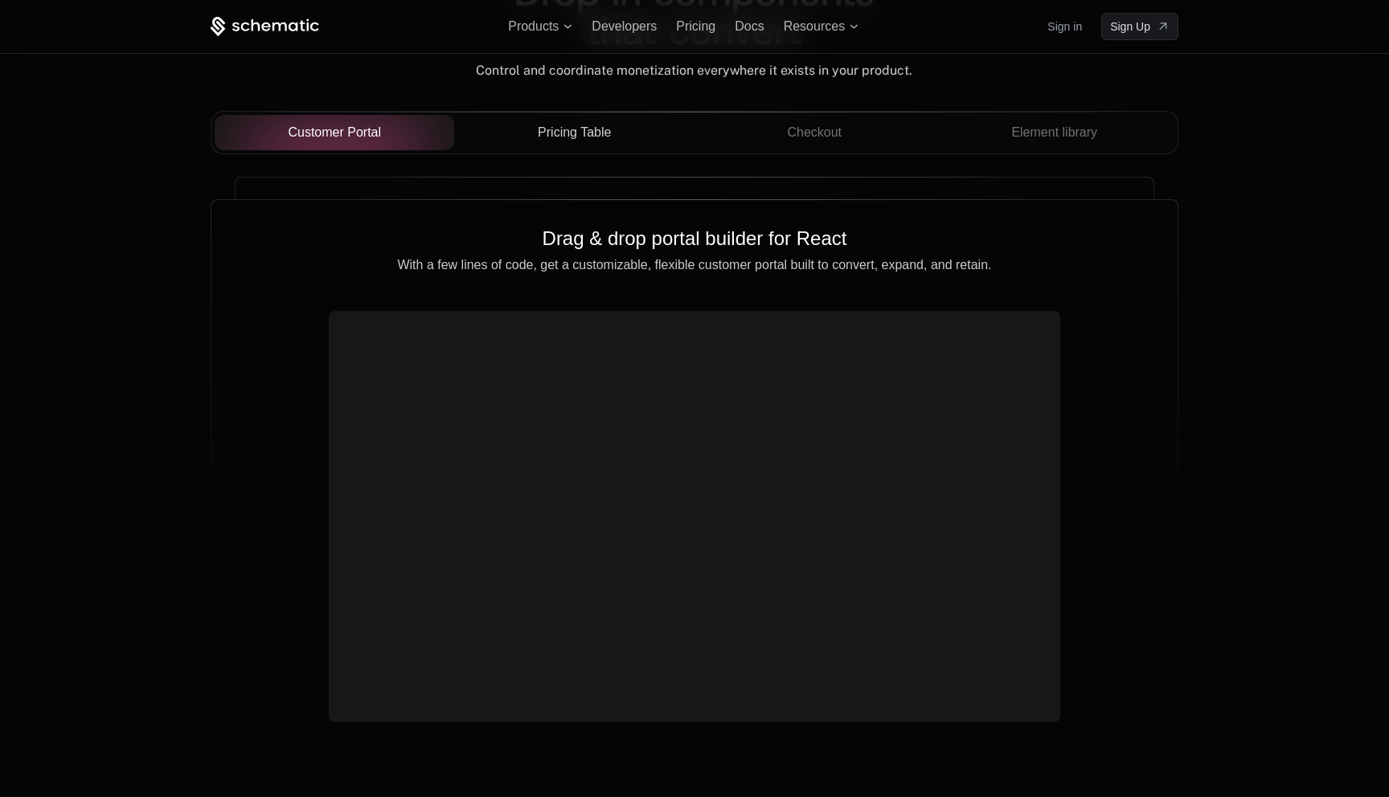
click at [571, 133] on span "Pricing Table" at bounding box center [574, 132] width 73 height 19
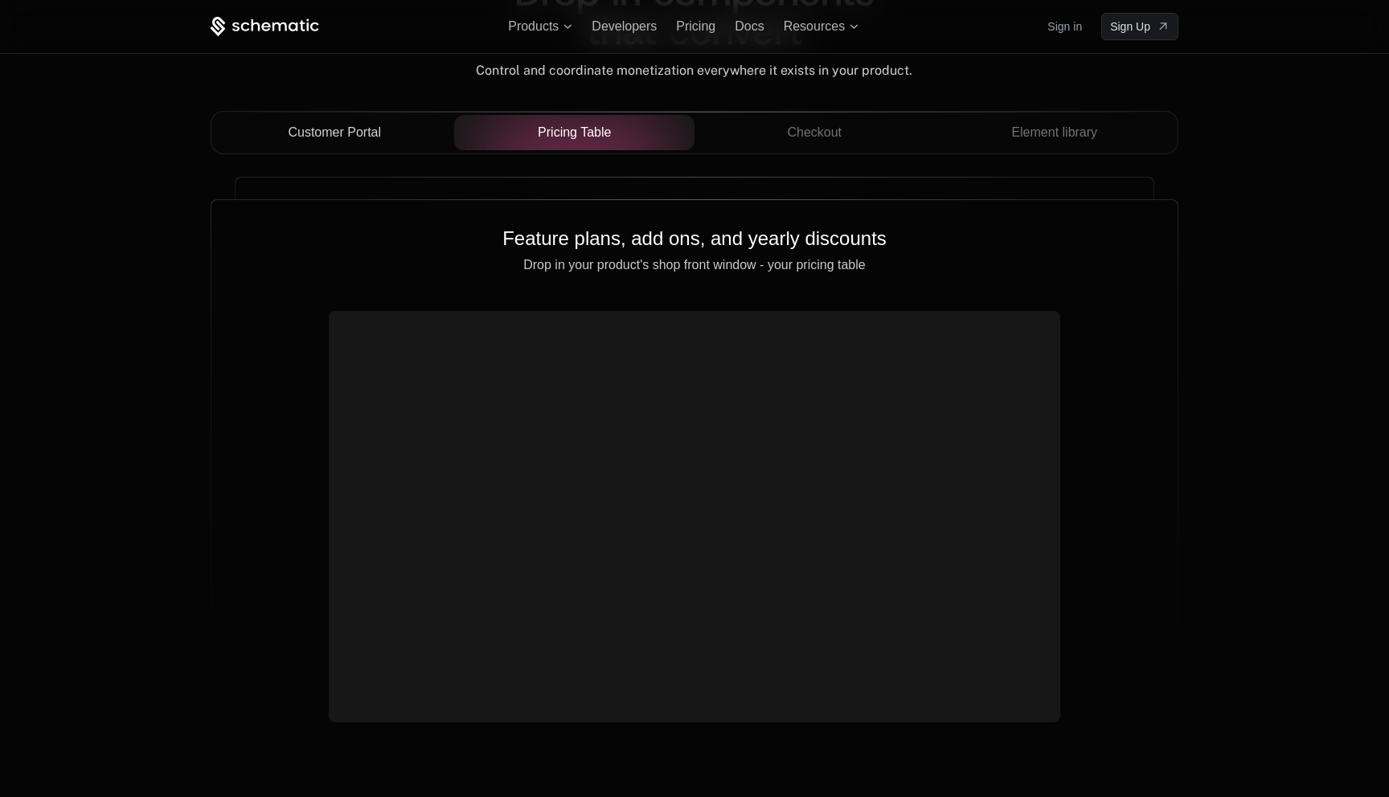
click at [391, 149] on button "Customer Portal" at bounding box center [335, 132] width 240 height 35
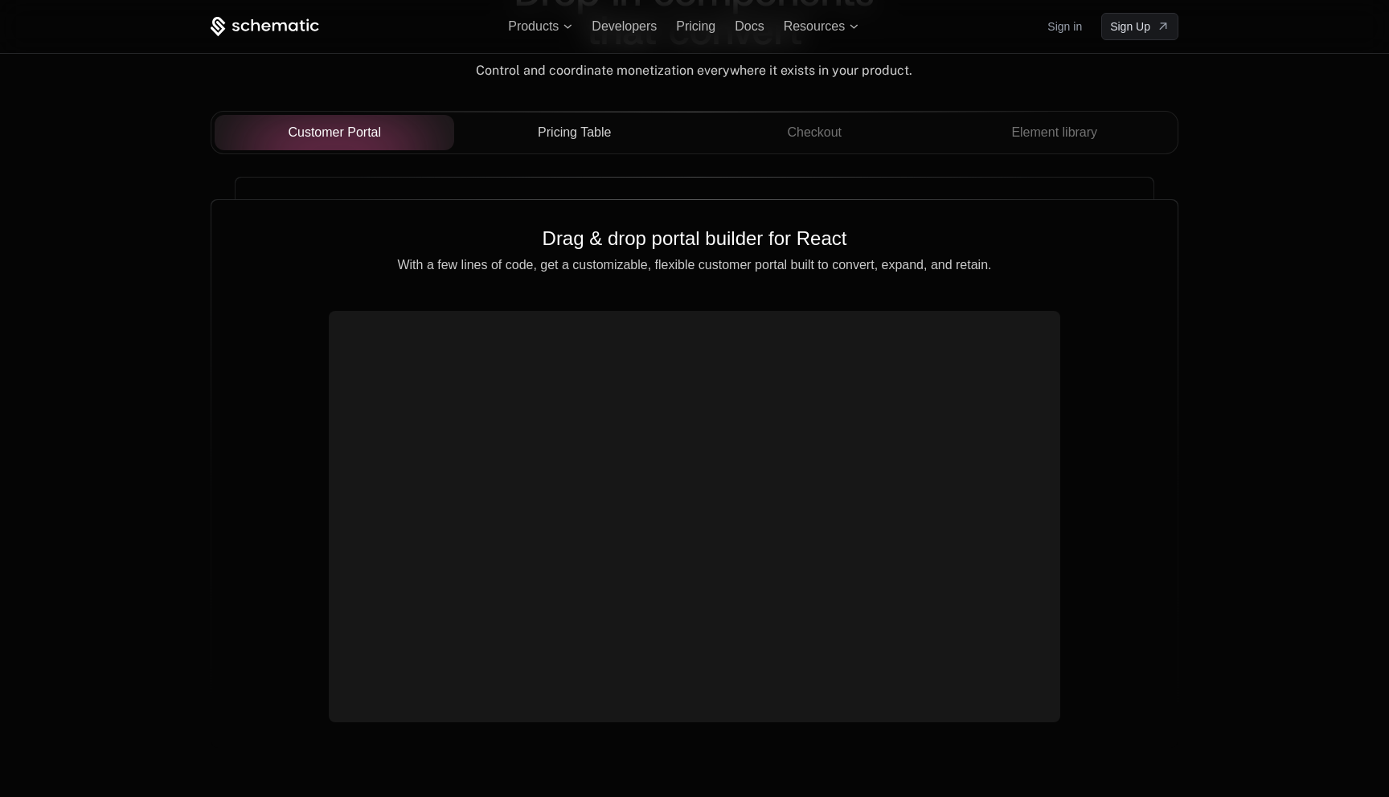
click at [595, 129] on span "Pricing Table" at bounding box center [574, 132] width 73 height 19
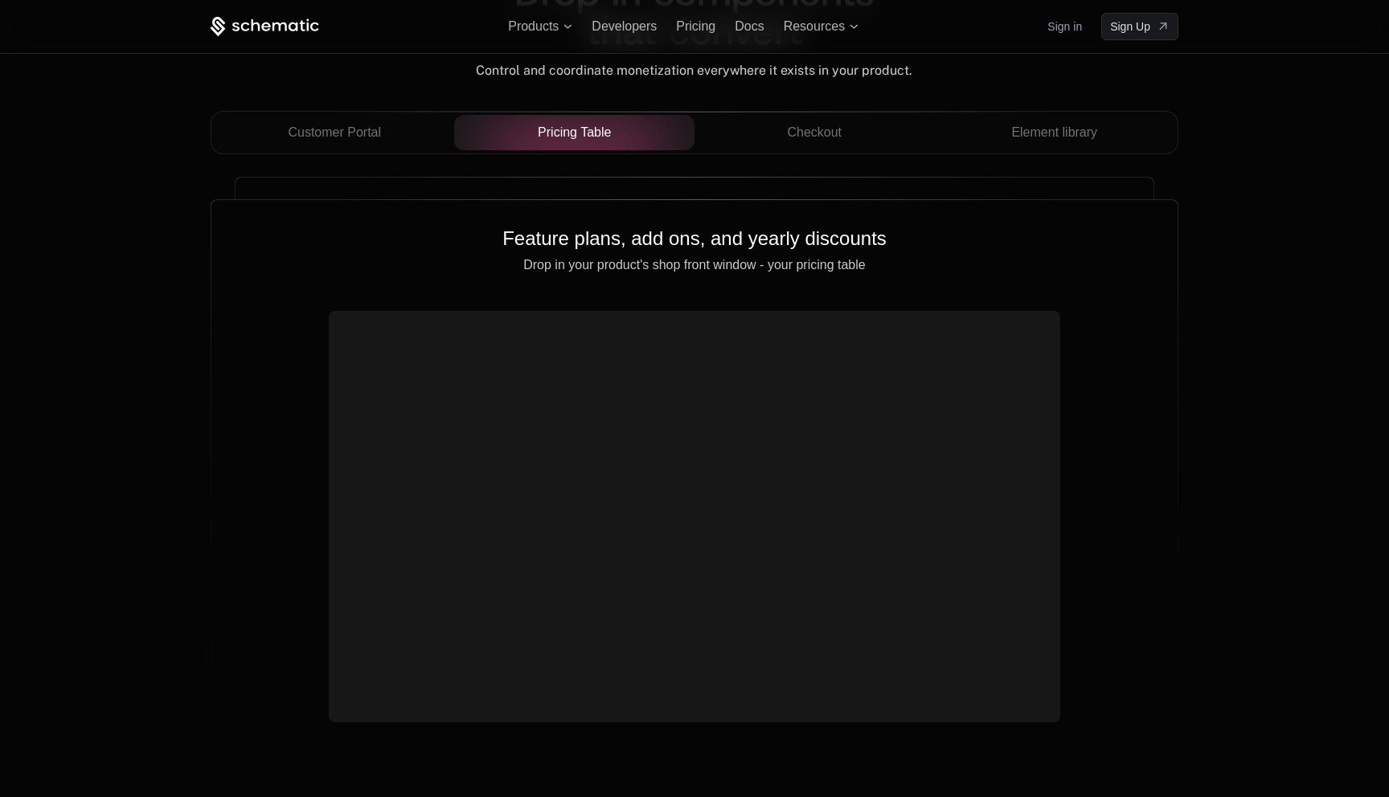
click at [379, 124] on span "Customer Portal" at bounding box center [334, 132] width 93 height 19
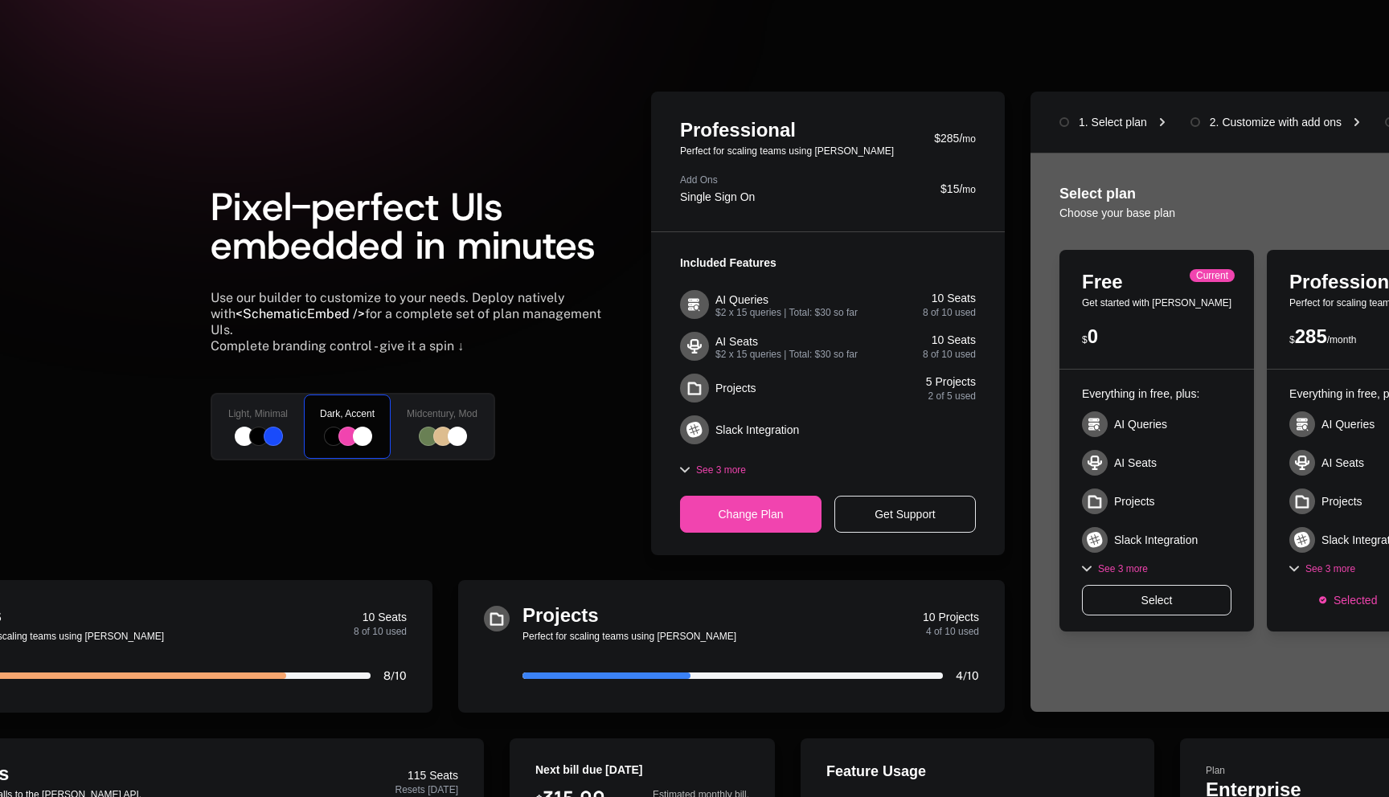
scroll to position [359, 0]
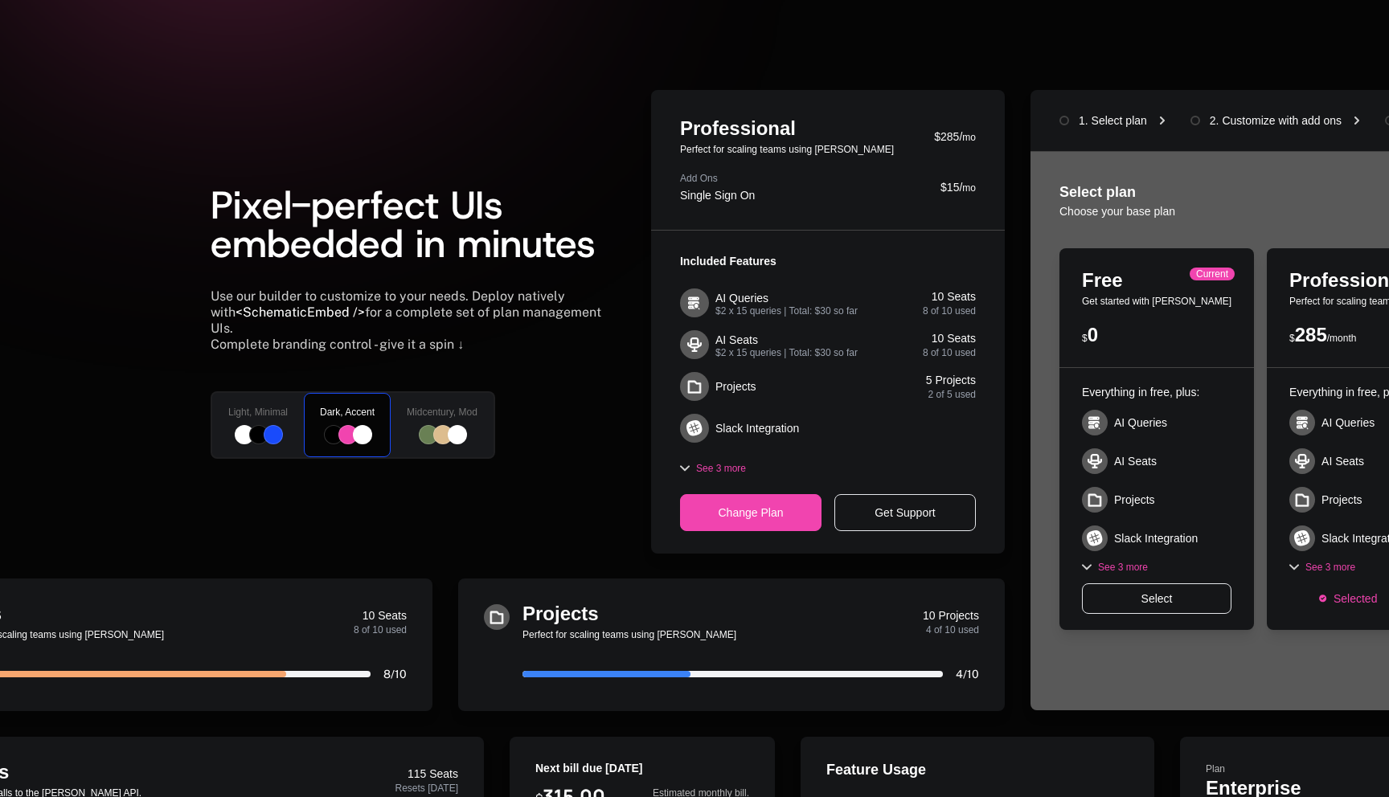
click at [440, 425] on div at bounding box center [442, 434] width 19 height 19
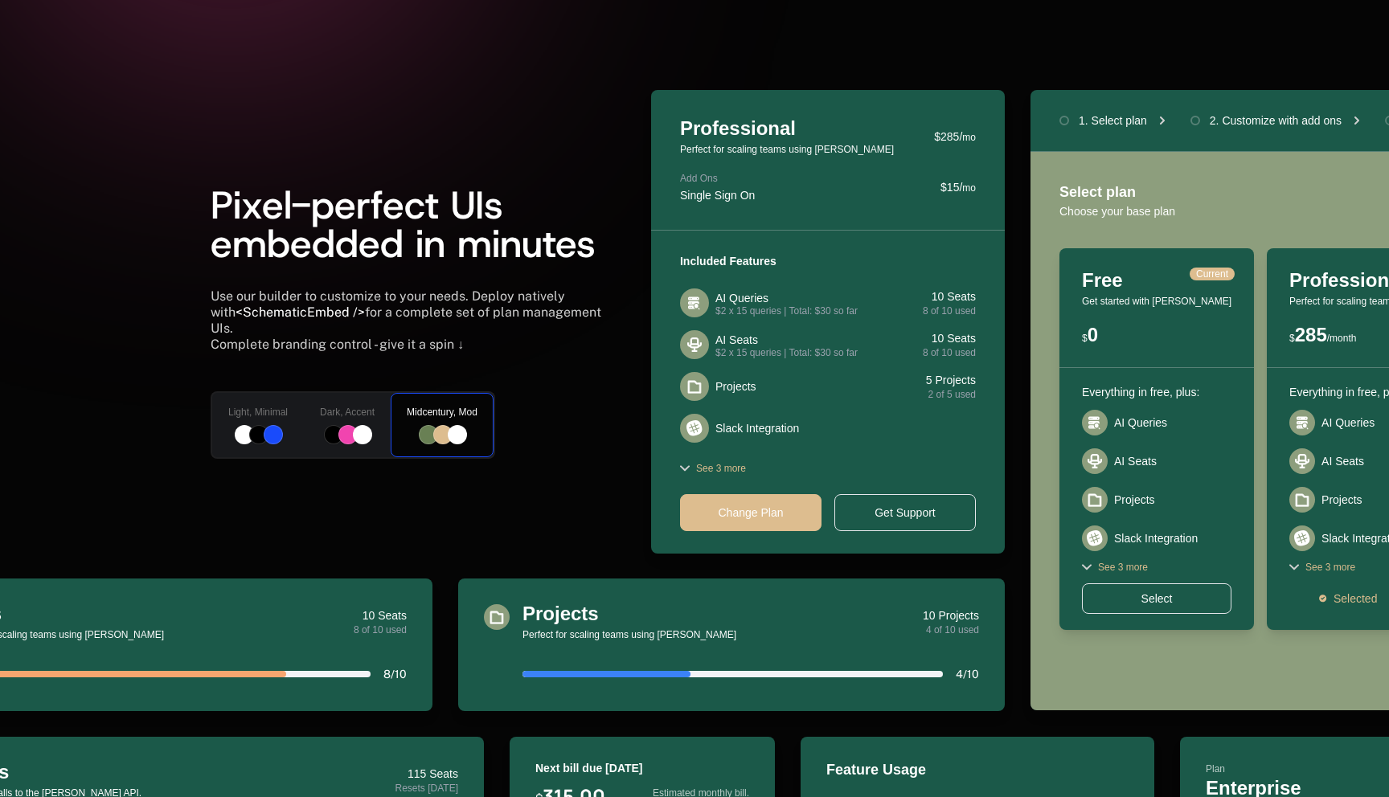
click at [297, 430] on div "Light, Minimal" at bounding box center [258, 424] width 95 height 67
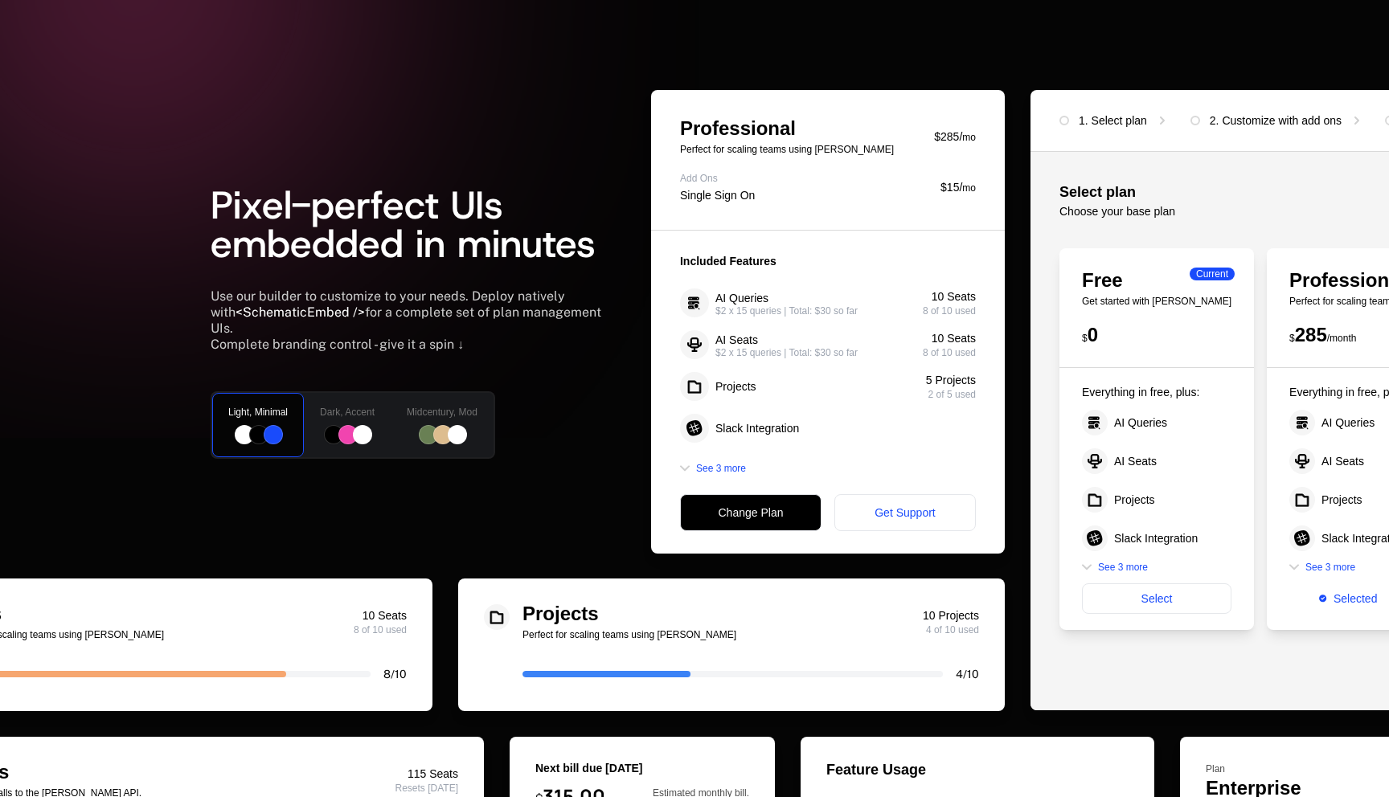
click at [385, 419] on div "Dark, Accent" at bounding box center [347, 424] width 90 height 67
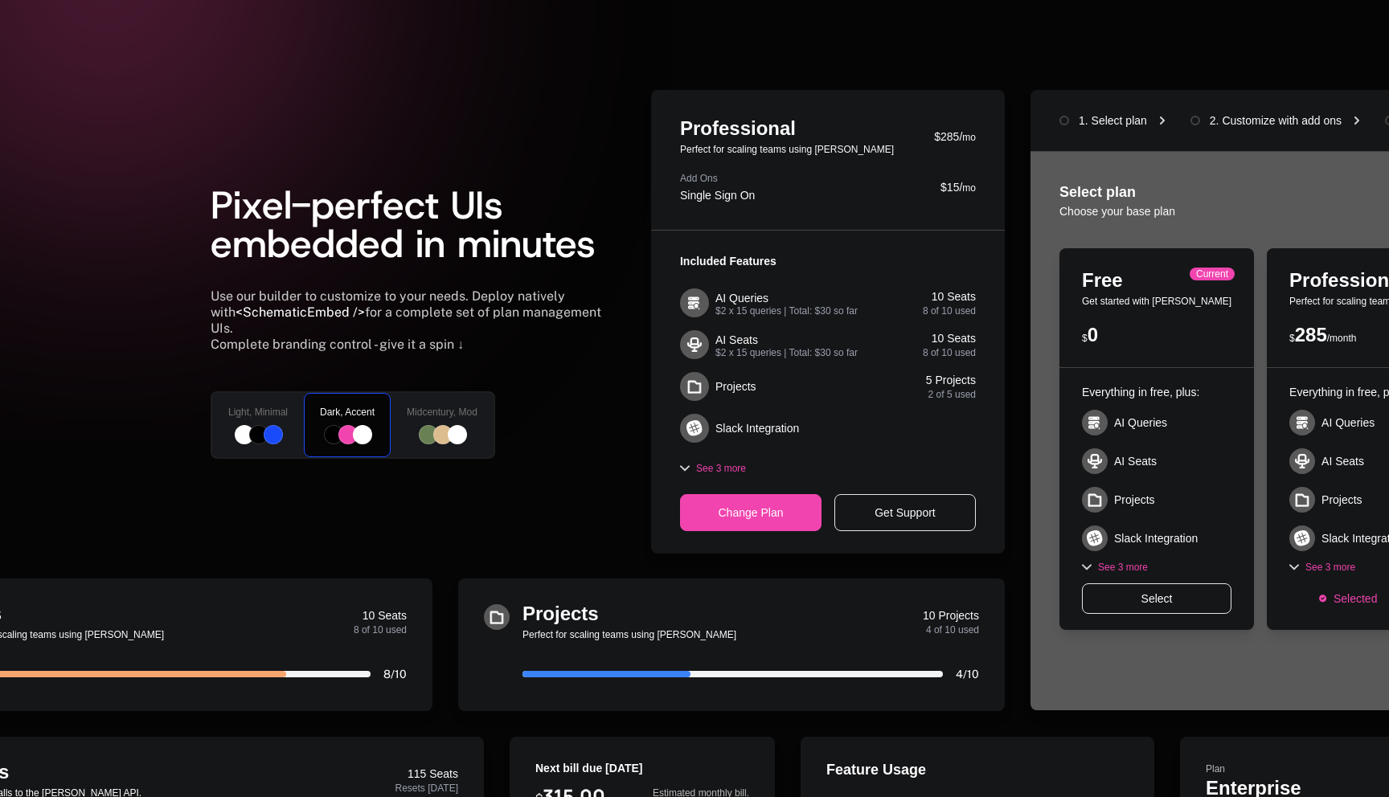
click at [421, 432] on div at bounding box center [428, 434] width 19 height 19
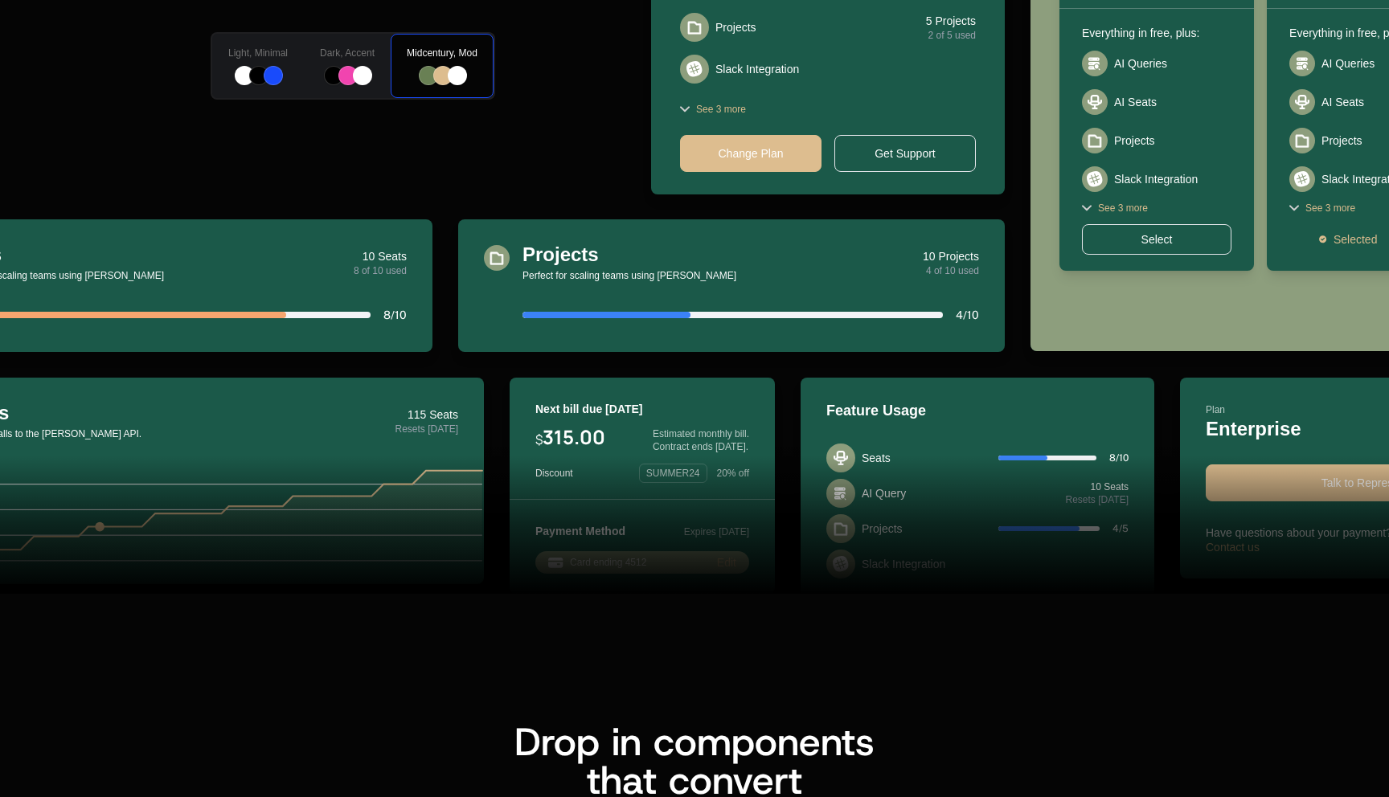
scroll to position [720, 0]
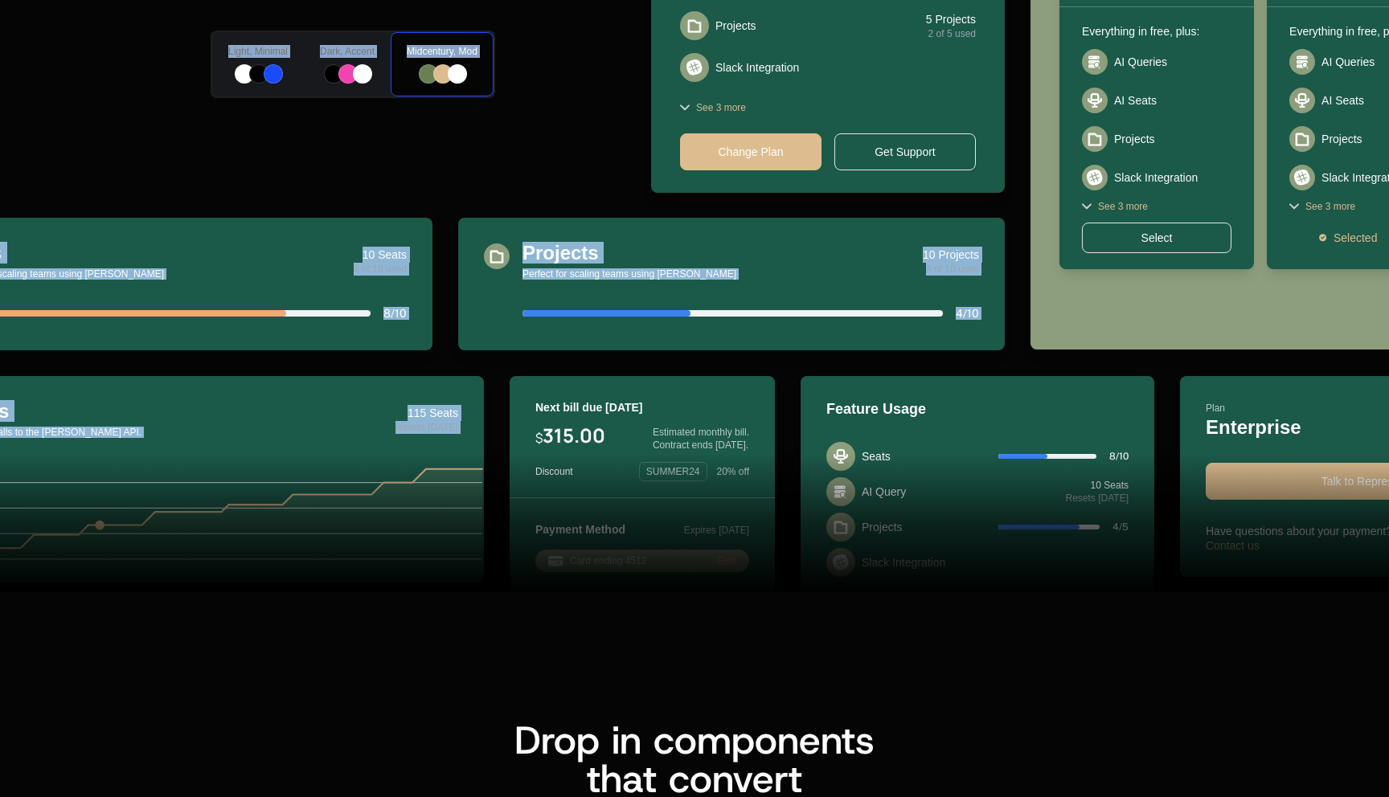
drag, startPoint x: 541, startPoint y: 456, endPoint x: 527, endPoint y: 365, distance: 92.6
click at [527, 365] on div "Pixel-perfect UIs embedded in minutes Use our builder to customize to your need…" at bounding box center [694, 182] width 1045 height 906
drag, startPoint x: 553, startPoint y: 379, endPoint x: 624, endPoint y: 513, distance: 152.1
click at [632, 514] on div "Pixel-perfect UIs embedded in minutes Use our builder to customize to your need…" at bounding box center [694, 182] width 1045 height 906
click at [624, 513] on div at bounding box center [694, 523] width 1389 height 138
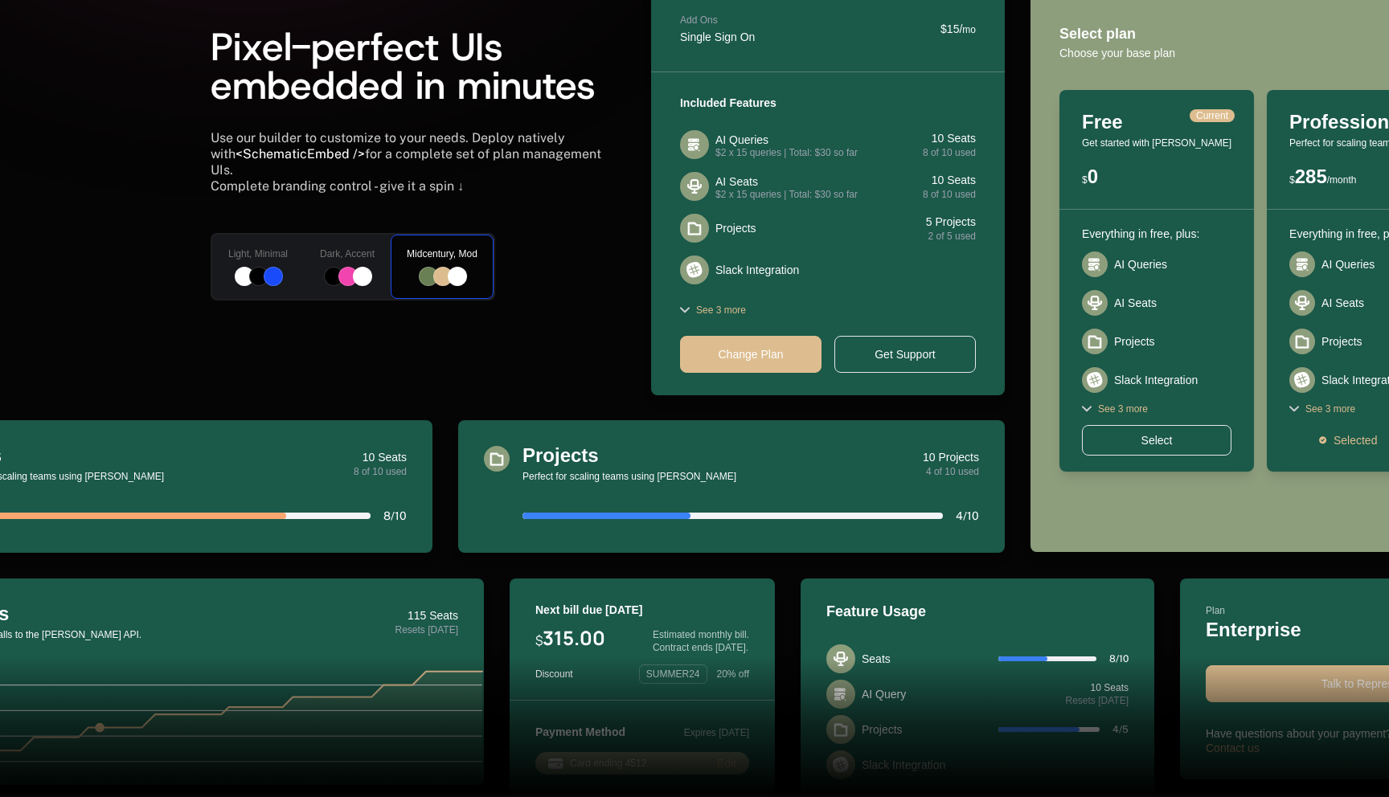
scroll to position [511, 0]
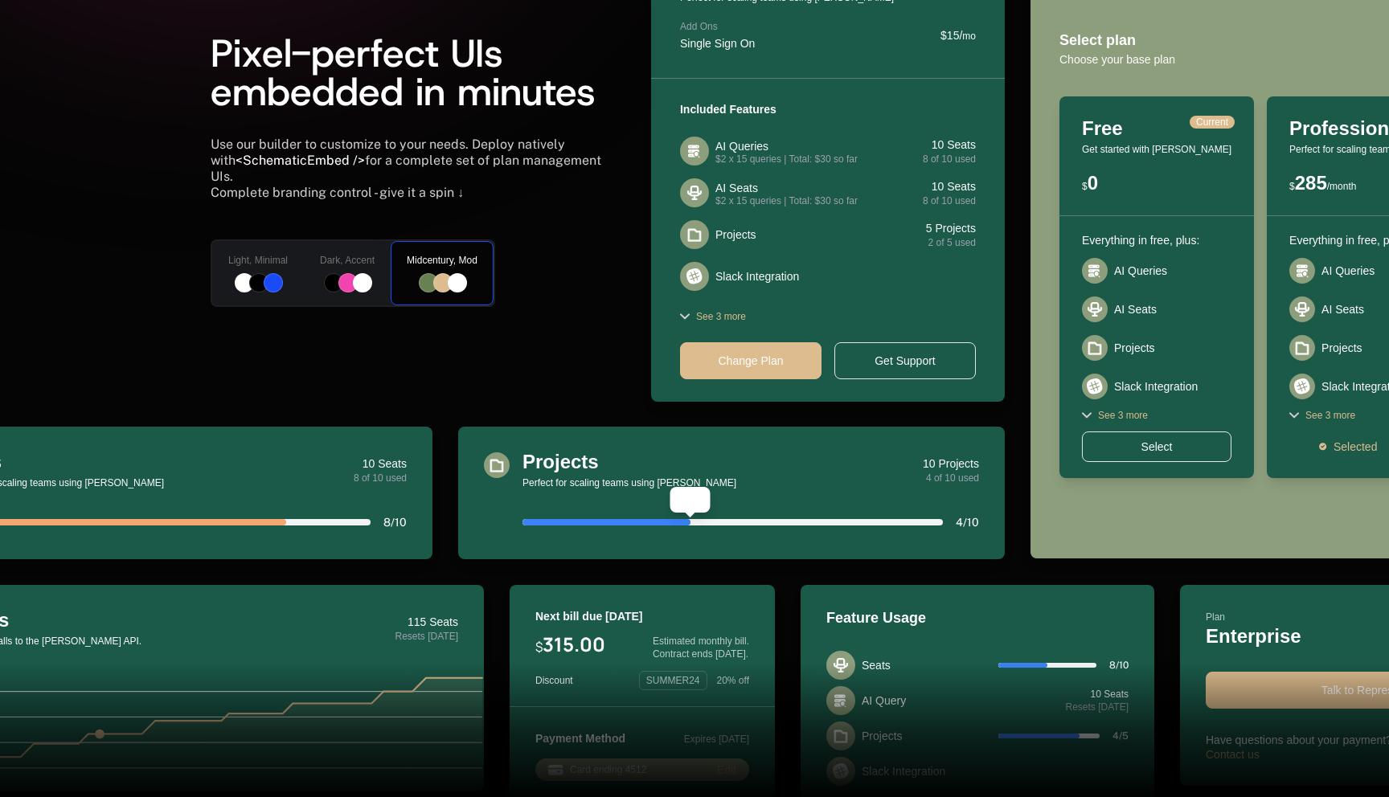
click at [624, 521] on div at bounding box center [606, 522] width 168 height 6
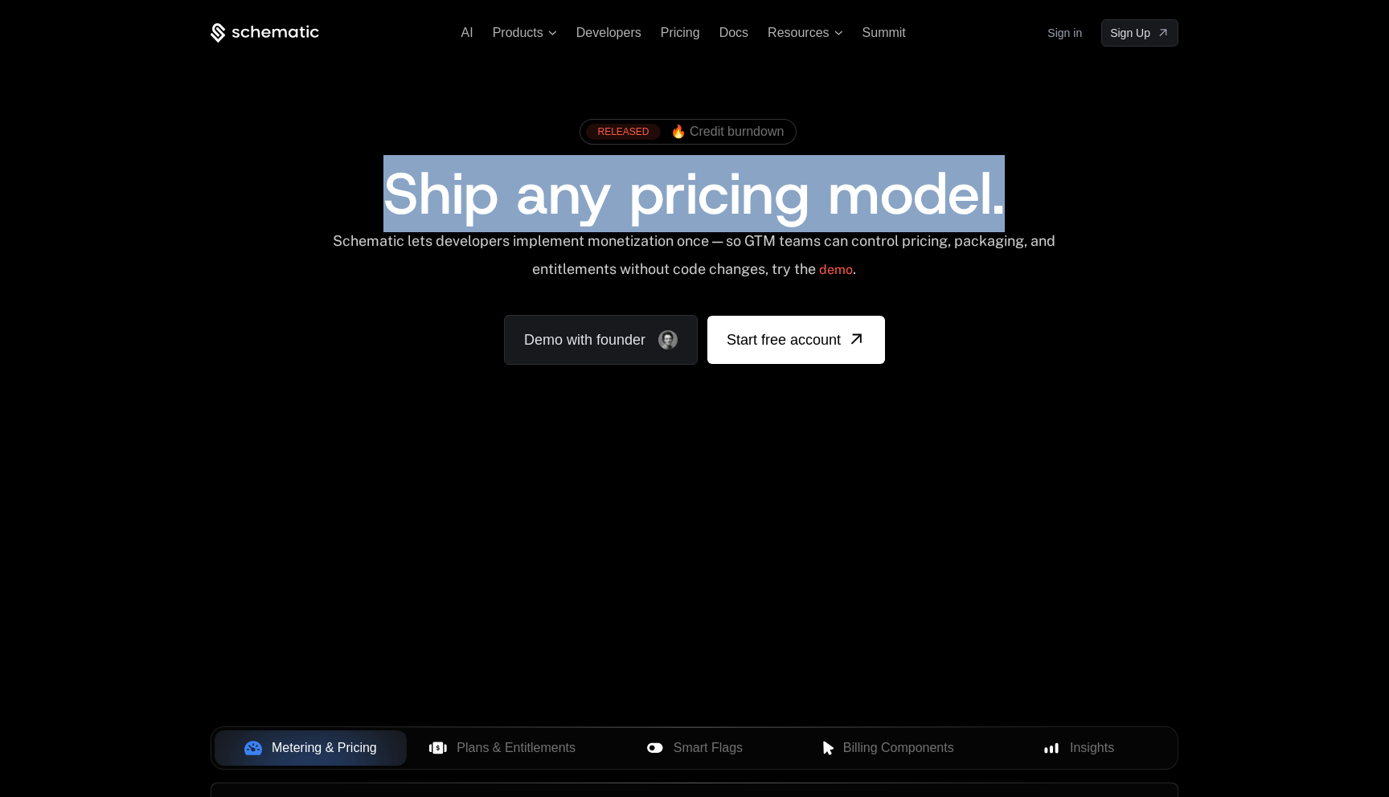
drag, startPoint x: 375, startPoint y: 188, endPoint x: 1112, endPoint y: 192, distance: 736.9
click at [1112, 192] on div "Ship any pricing model." at bounding box center [694, 194] width 866 height 58
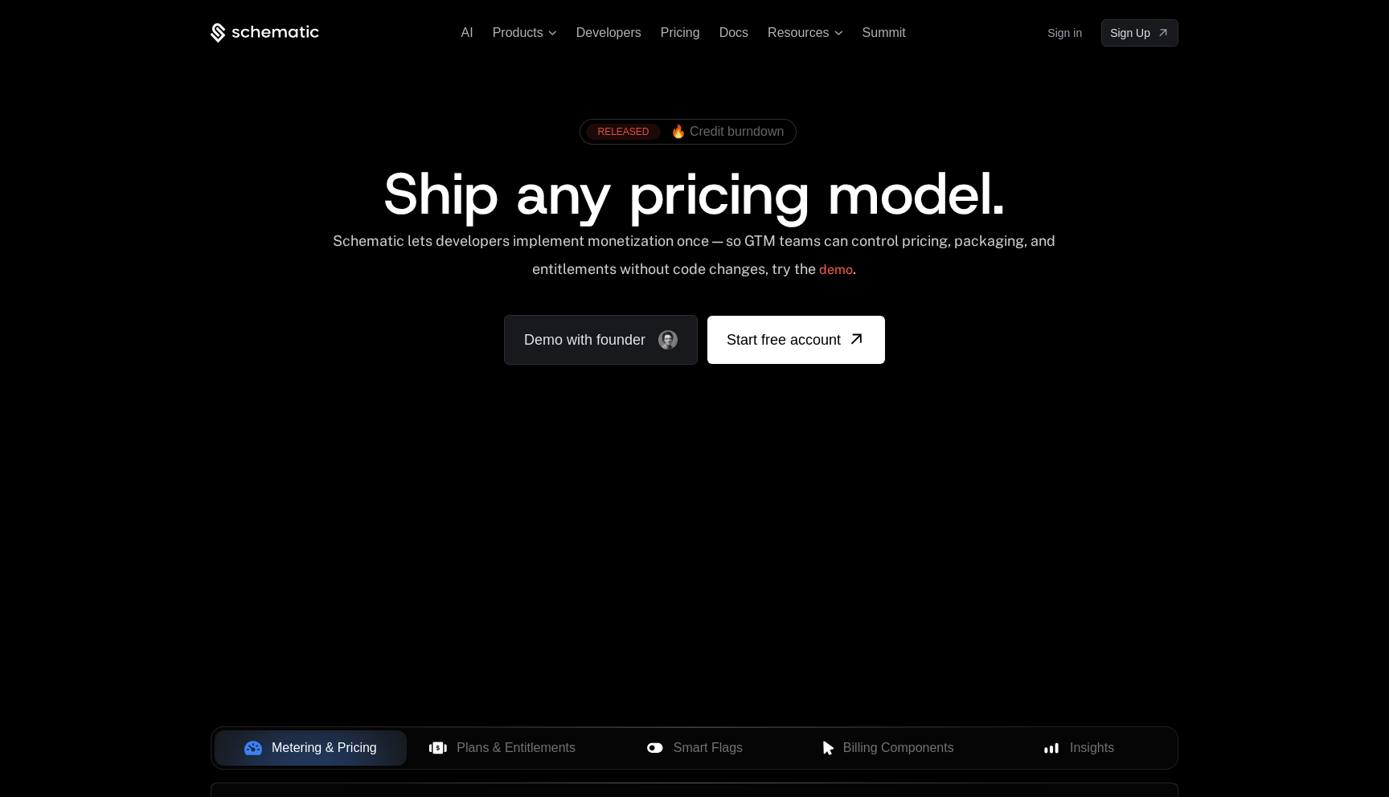
click at [702, 133] on span "🔥 Credit burndown" at bounding box center [727, 132] width 114 height 14
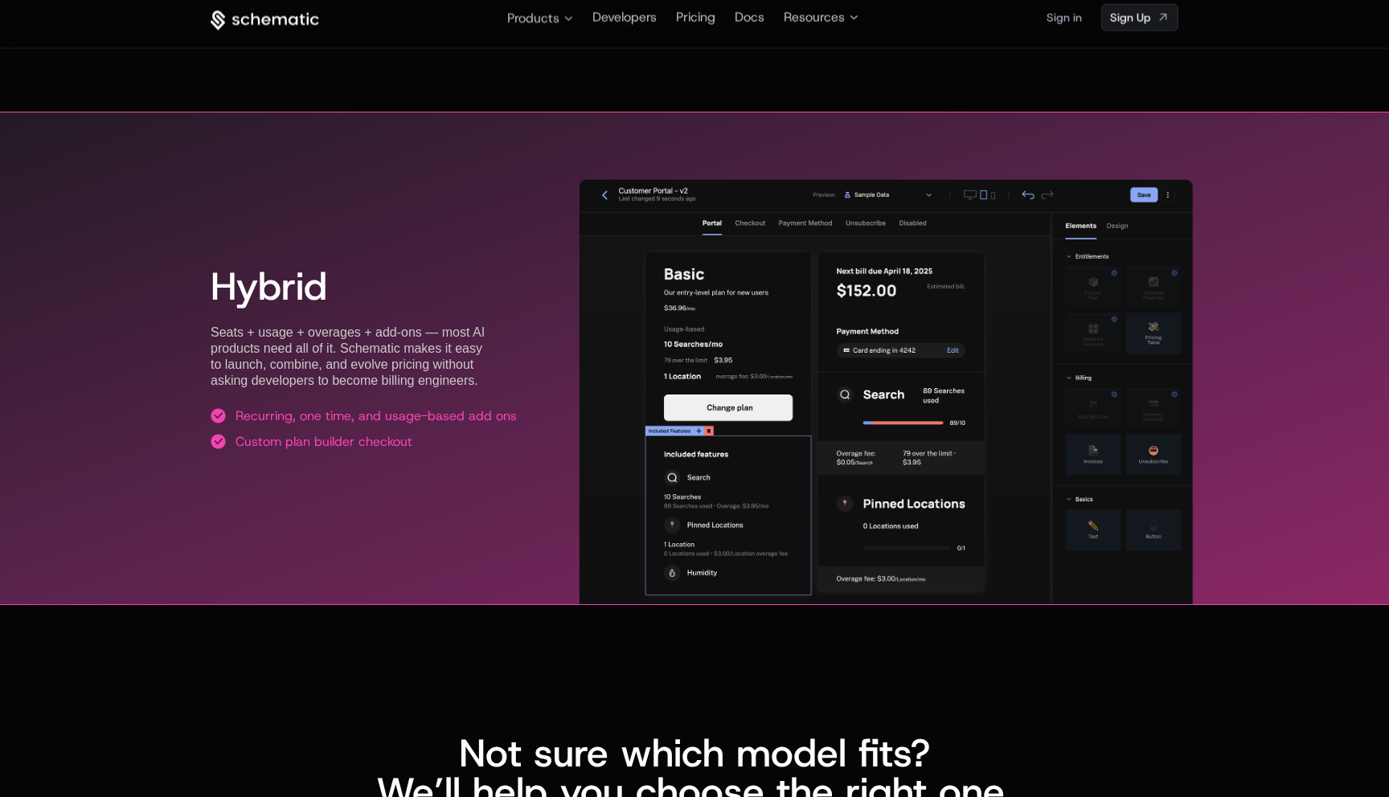
scroll to position [2885, 0]
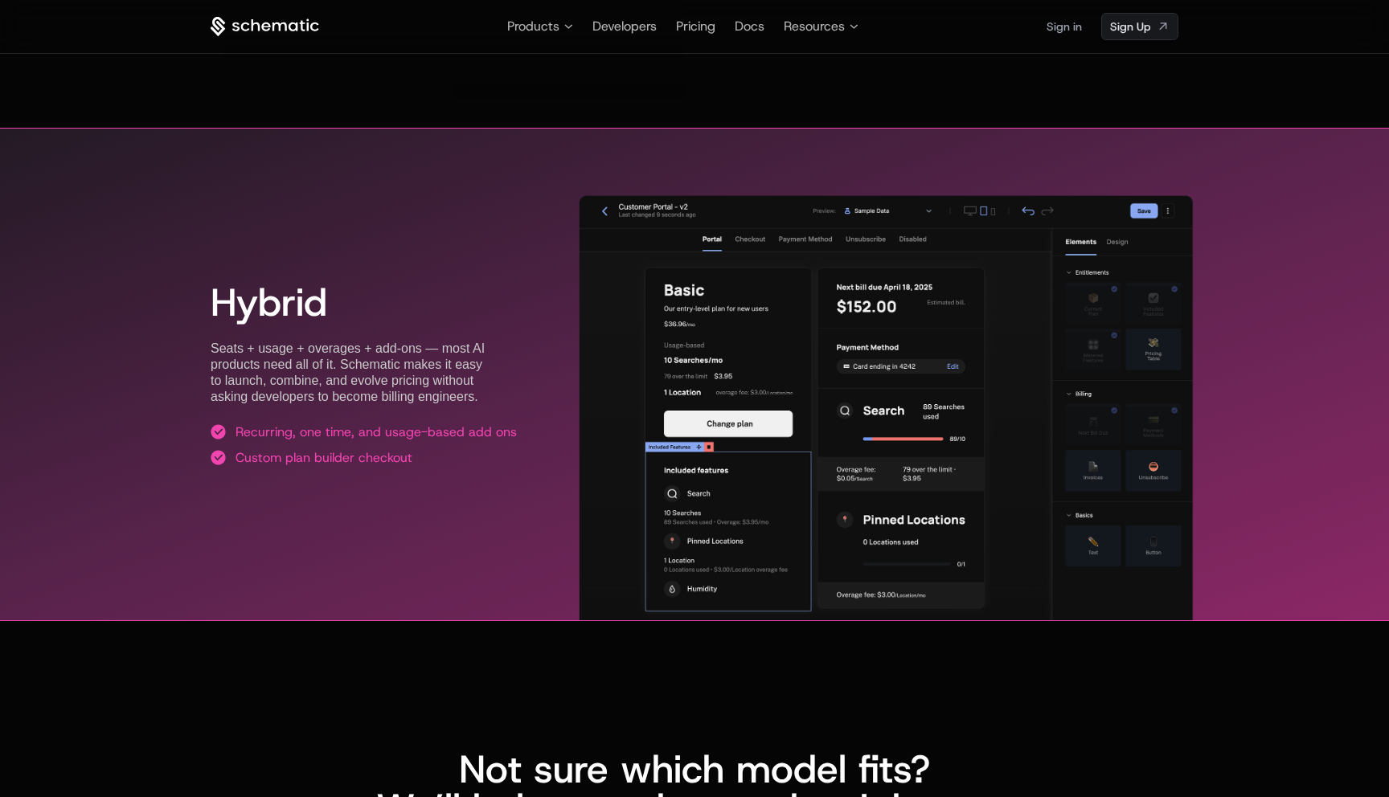
click at [849, 348] on img at bounding box center [885, 413] width 613 height 436
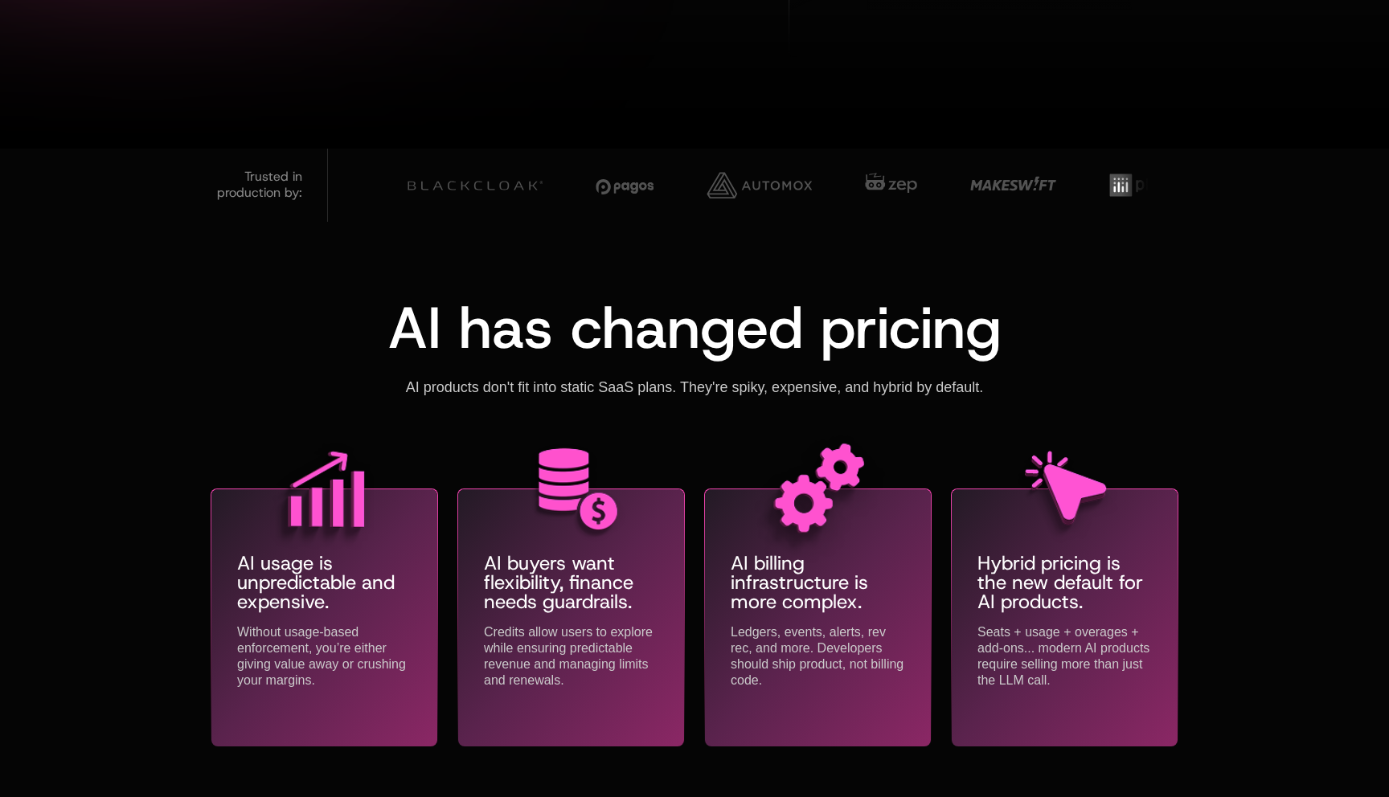
scroll to position [0, 0]
